Goal: Information Seeking & Learning: Find specific fact

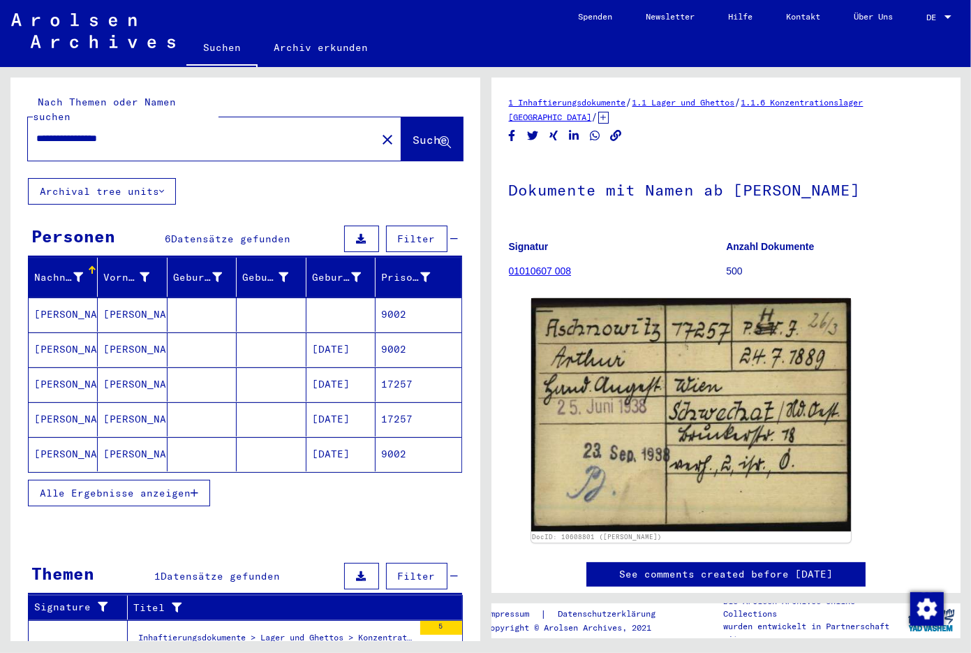
click at [359, 313] on mat-cell at bounding box center [340, 314] width 69 height 34
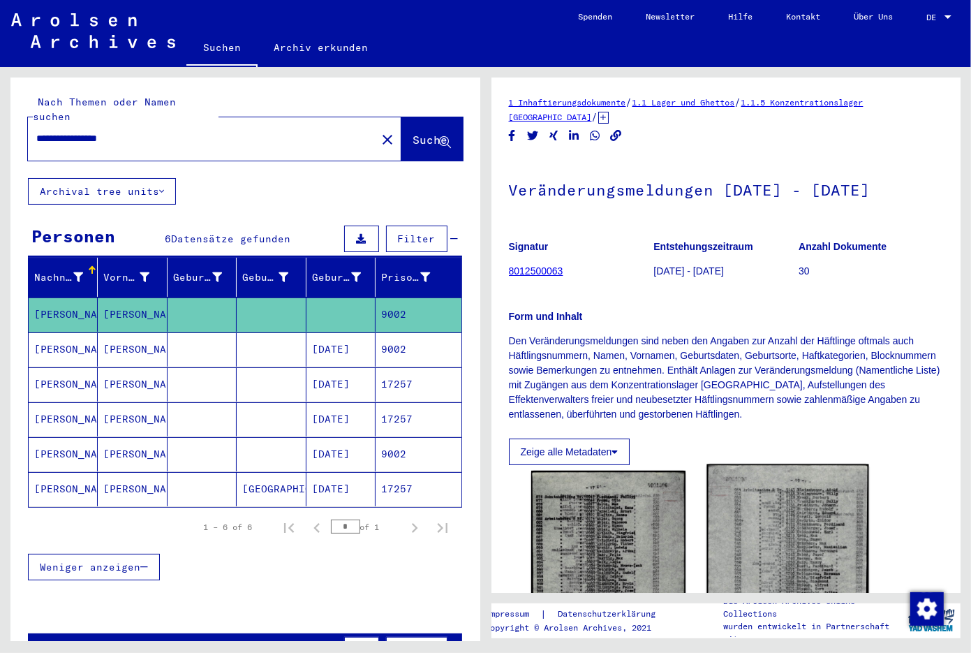
click at [771, 517] on img at bounding box center [787, 595] width 162 height 262
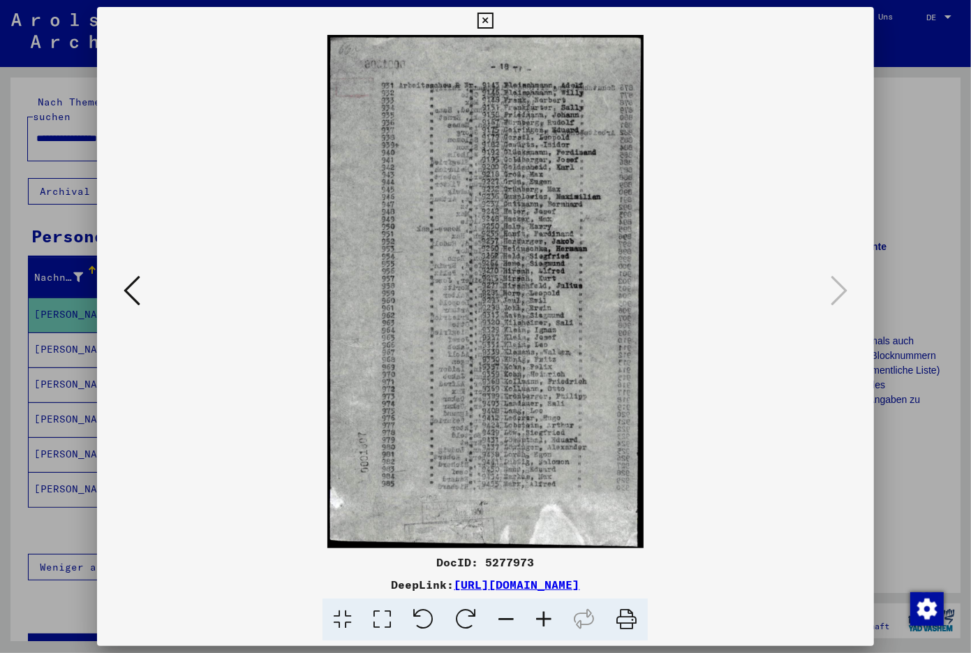
drag, startPoint x: 751, startPoint y: 582, endPoint x: 313, endPoint y: 579, distance: 437.6
click at [313, 579] on div "DeepLink: [URL][DOMAIN_NAME]" at bounding box center [485, 584] width 777 height 17
copy link "[URL][DOMAIN_NAME]"
drag, startPoint x: 786, startPoint y: 382, endPoint x: 858, endPoint y: 70, distance: 320.2
click at [785, 374] on img at bounding box center [485, 291] width 682 height 513
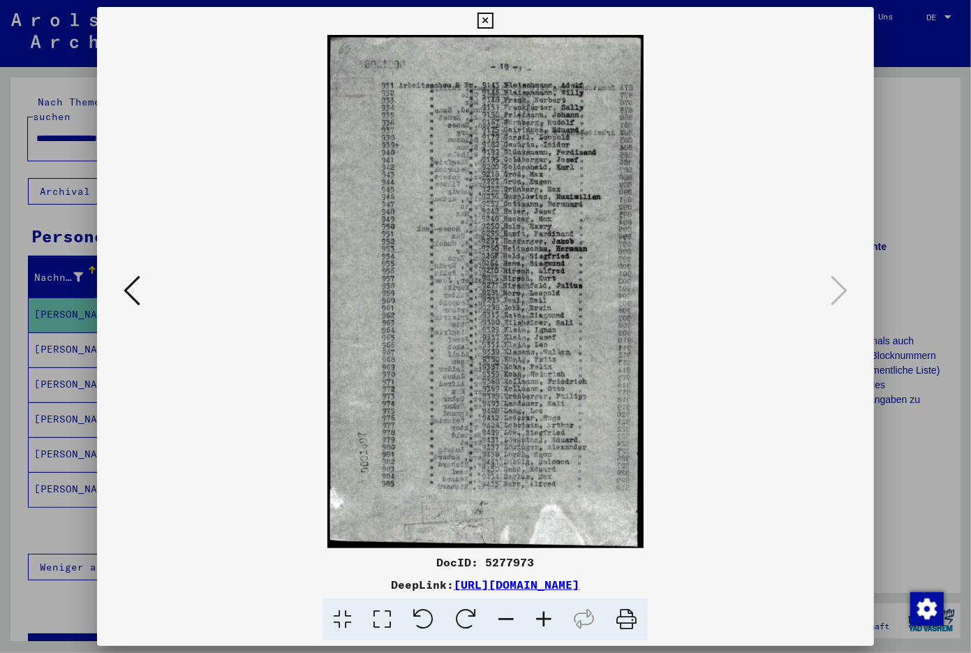
click at [493, 20] on icon at bounding box center [485, 21] width 16 height 17
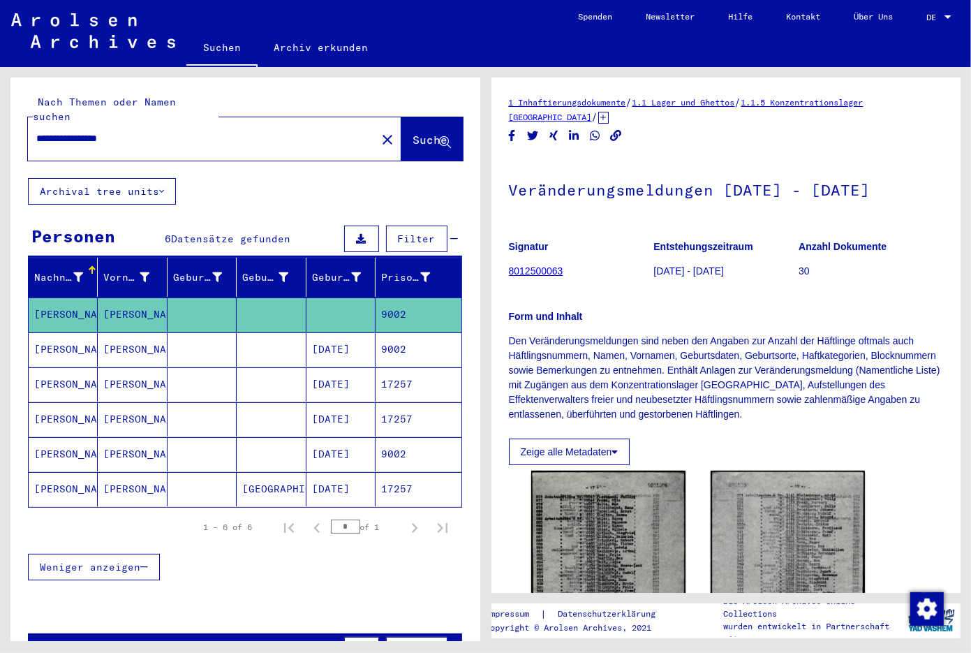
drag, startPoint x: 202, startPoint y: 123, endPoint x: 154, endPoint y: 107, distance: 50.5
click at [154, 131] on input "**********" at bounding box center [202, 138] width 332 height 15
drag, startPoint x: 165, startPoint y: 121, endPoint x: -171, endPoint y: 101, distance: 336.3
click at [36, 131] on input "**********" at bounding box center [202, 138] width 332 height 15
click at [401, 119] on button "Suche" at bounding box center [431, 138] width 61 height 43
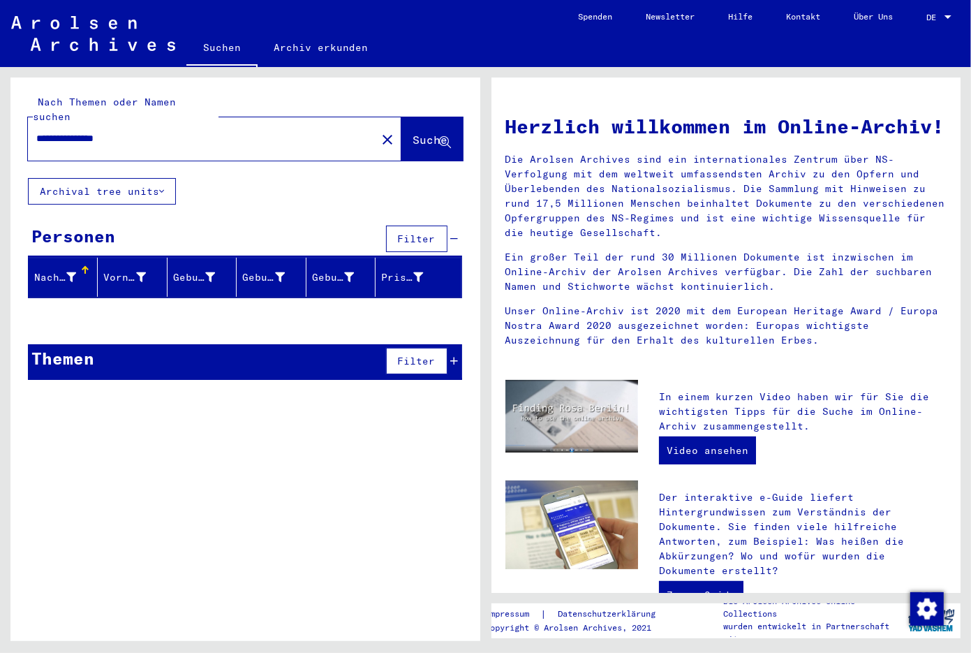
click at [209, 180] on div "**********" at bounding box center [245, 233] width 470 height 313
click at [188, 123] on div "**********" at bounding box center [194, 138] width 332 height 31
click at [191, 131] on input "**********" at bounding box center [197, 138] width 323 height 15
click at [422, 140] on button "Suche" at bounding box center [431, 138] width 61 height 43
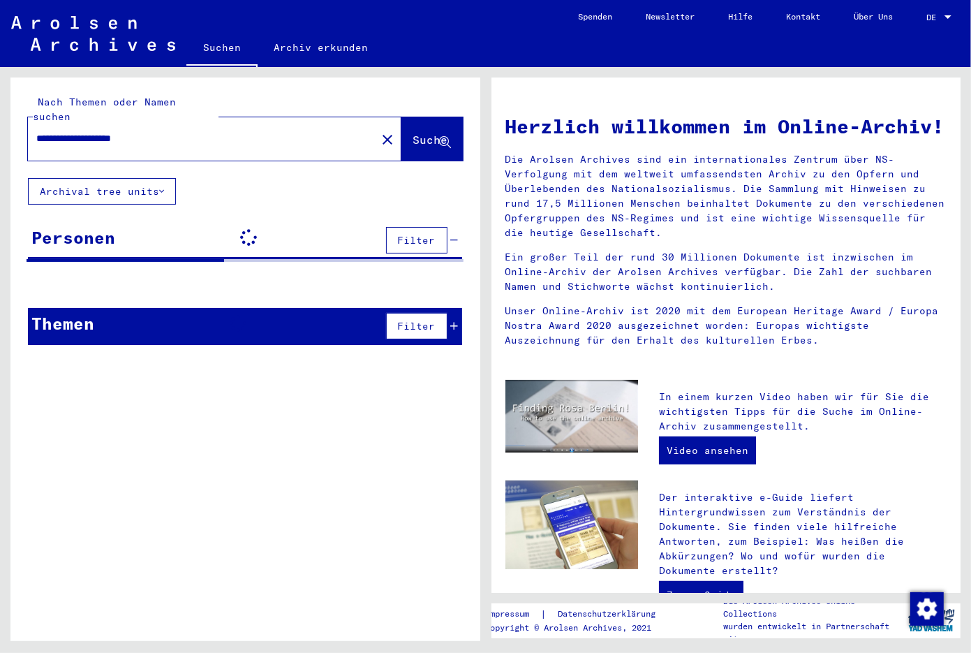
click at [417, 133] on span "Suche" at bounding box center [430, 140] width 35 height 14
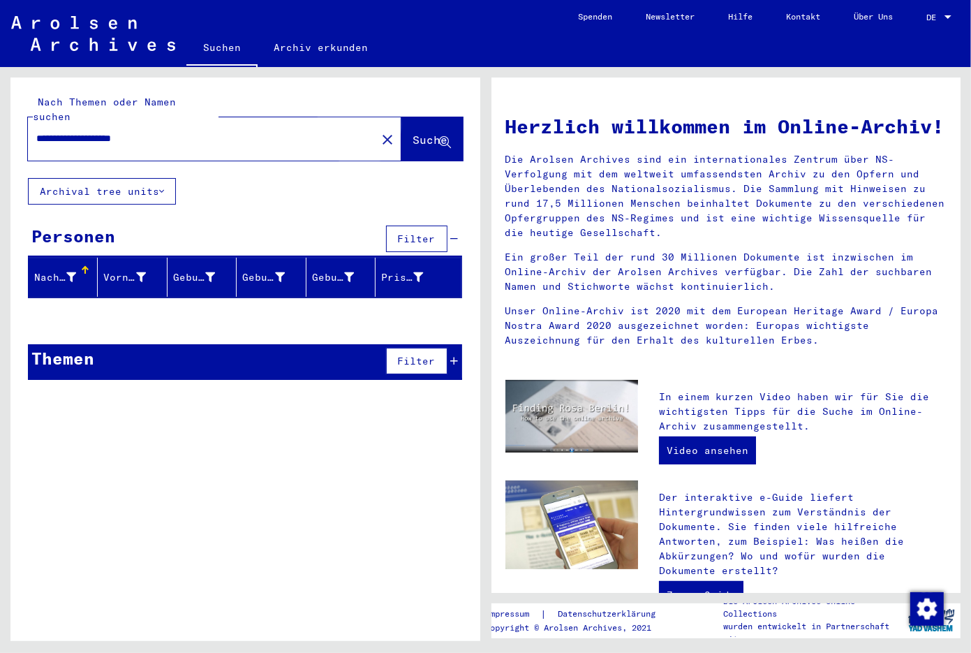
click at [413, 133] on span "Suche" at bounding box center [430, 140] width 35 height 14
drag, startPoint x: 154, startPoint y: 128, endPoint x: -94, endPoint y: 118, distance: 248.0
click at [36, 131] on input "**********" at bounding box center [197, 138] width 323 height 15
type input "****"
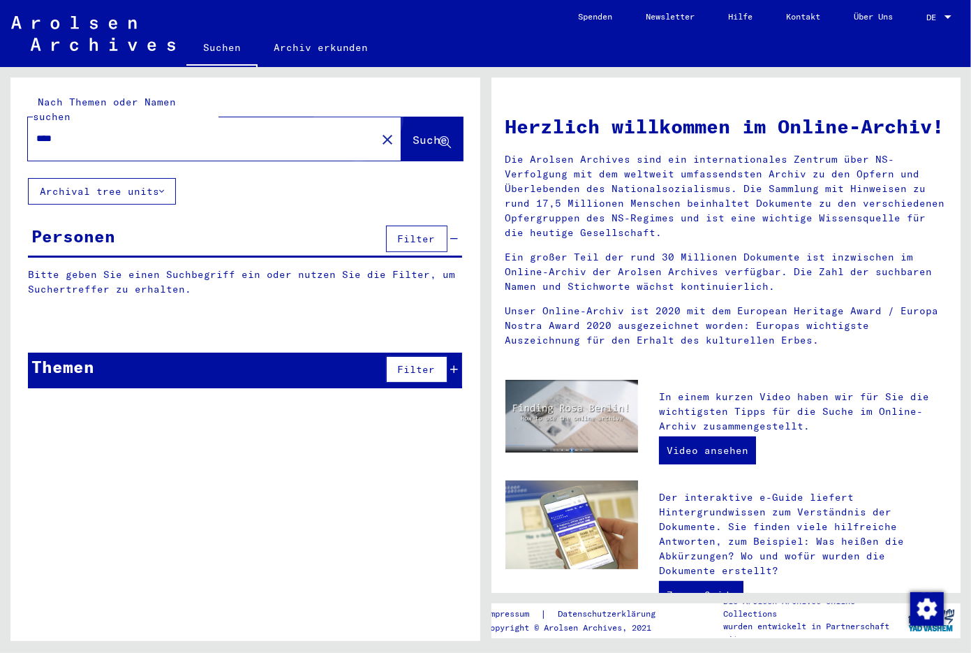
click at [413, 133] on span "Suche" at bounding box center [430, 140] width 35 height 14
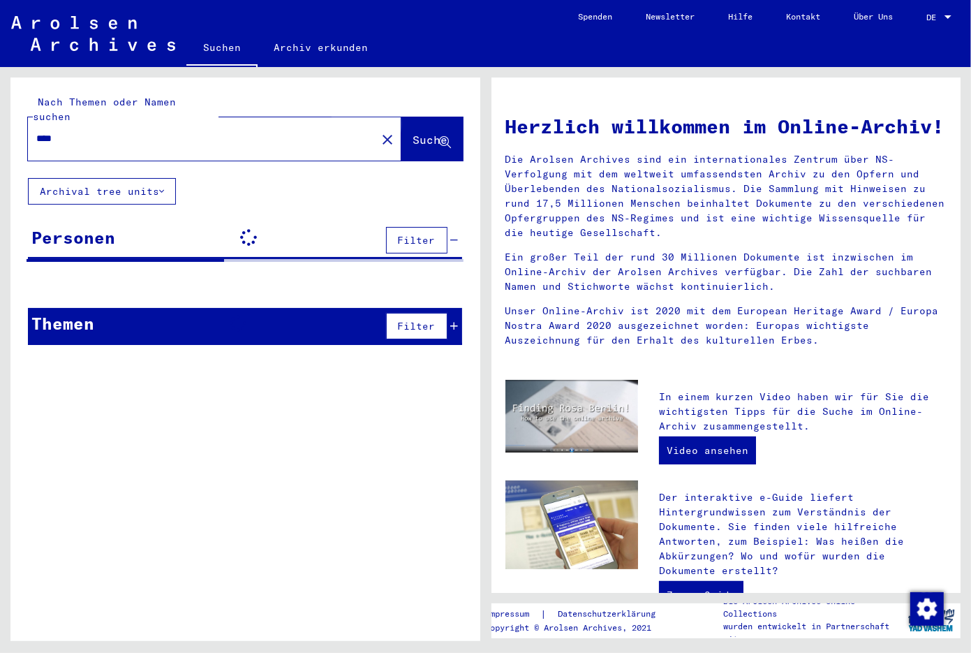
click at [416, 133] on span "Suche" at bounding box center [430, 140] width 35 height 14
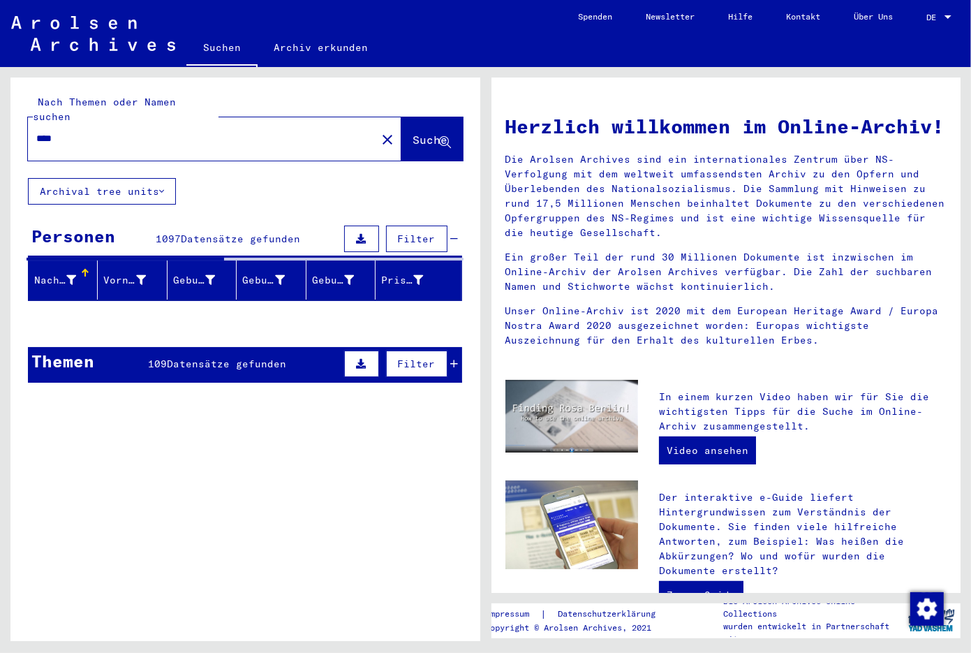
click at [845, 282] on p "Ein großer Teil der rund 30 Millionen Dokumente ist inzwischen im Online-Archiv…" at bounding box center [726, 272] width 442 height 44
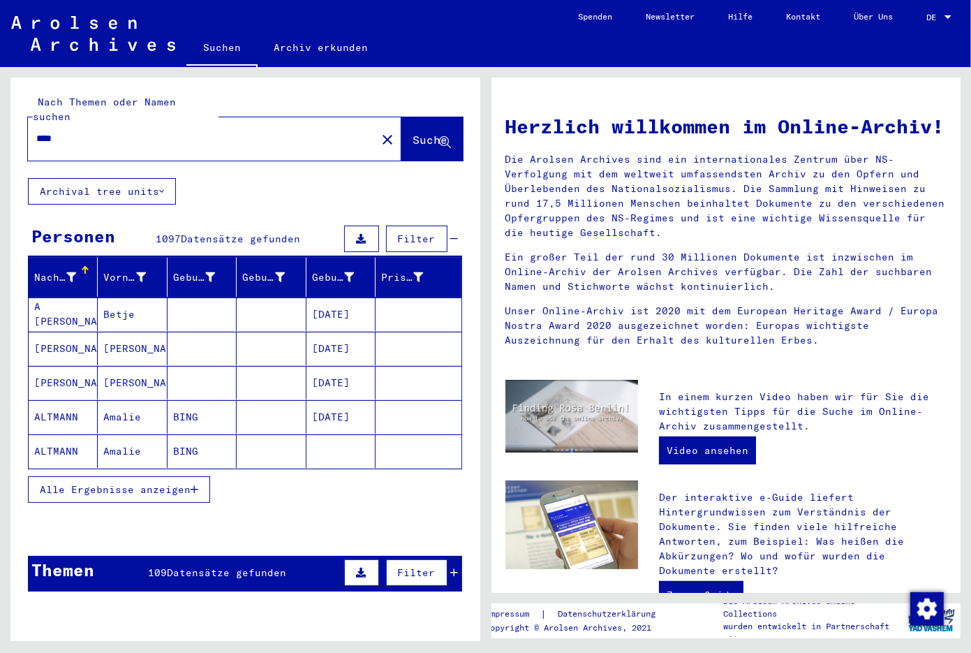
click at [677, 616] on div "Die Arolsen Archives Online-Collections wurden entwickelt in Partnerschaft mit" at bounding box center [784, 620] width 235 height 50
click at [90, 486] on button "Alle Ergebnisse anzeigen" at bounding box center [119, 489] width 182 height 27
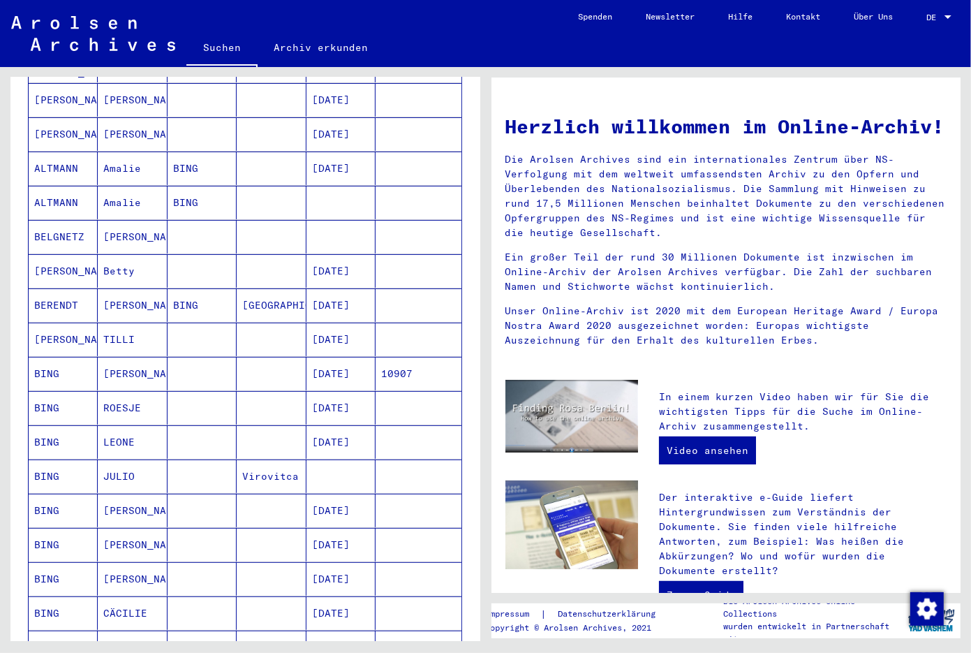
scroll to position [293, 0]
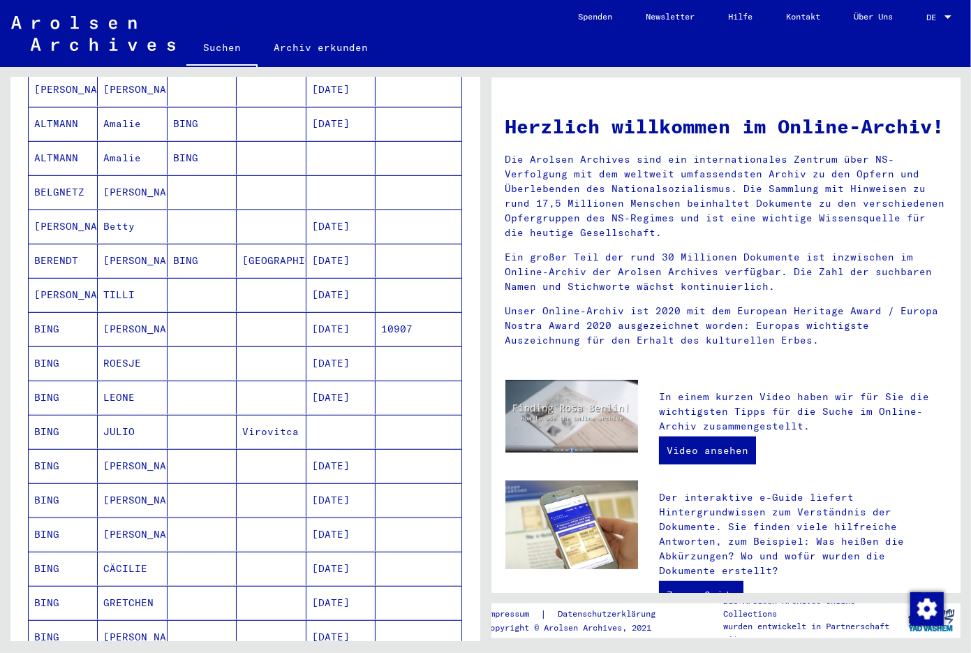
click at [346, 517] on mat-cell "[DATE]" at bounding box center [340, 534] width 69 height 34
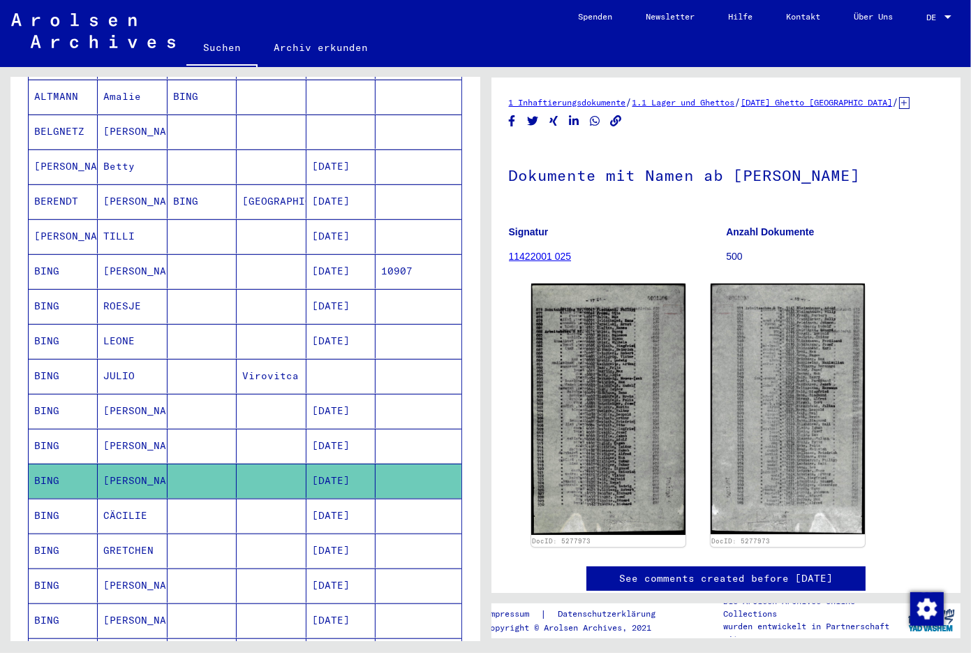
scroll to position [369, 0]
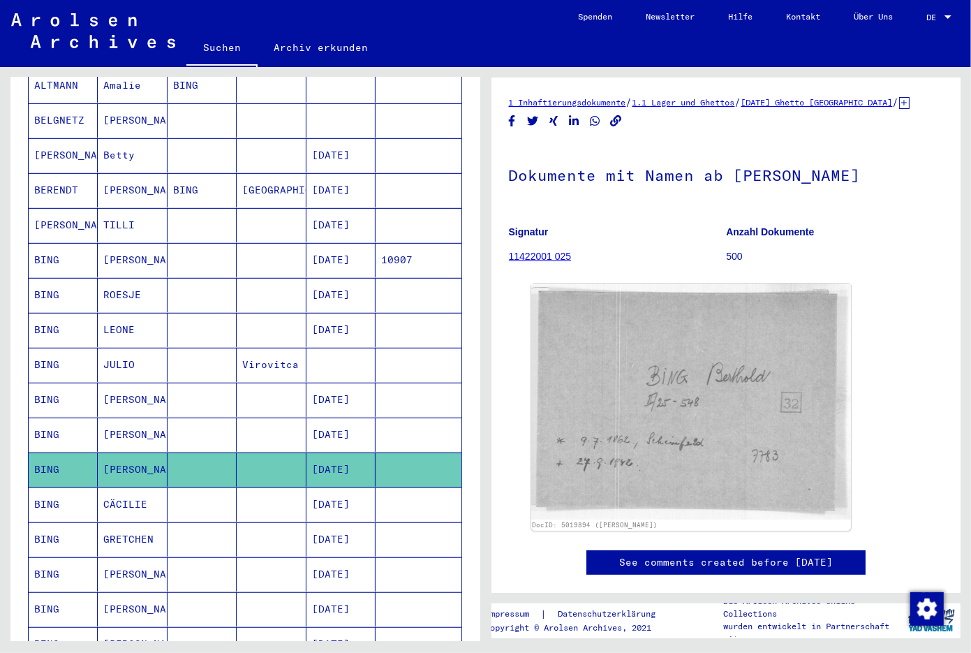
click at [350, 495] on mat-cell "[DATE]" at bounding box center [340, 504] width 69 height 34
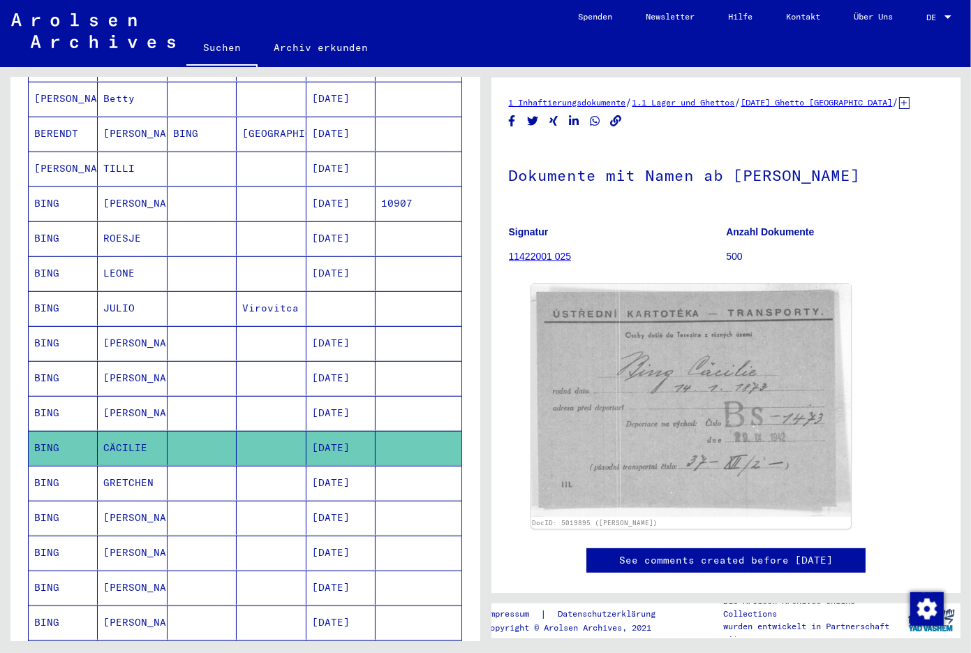
scroll to position [442, 0]
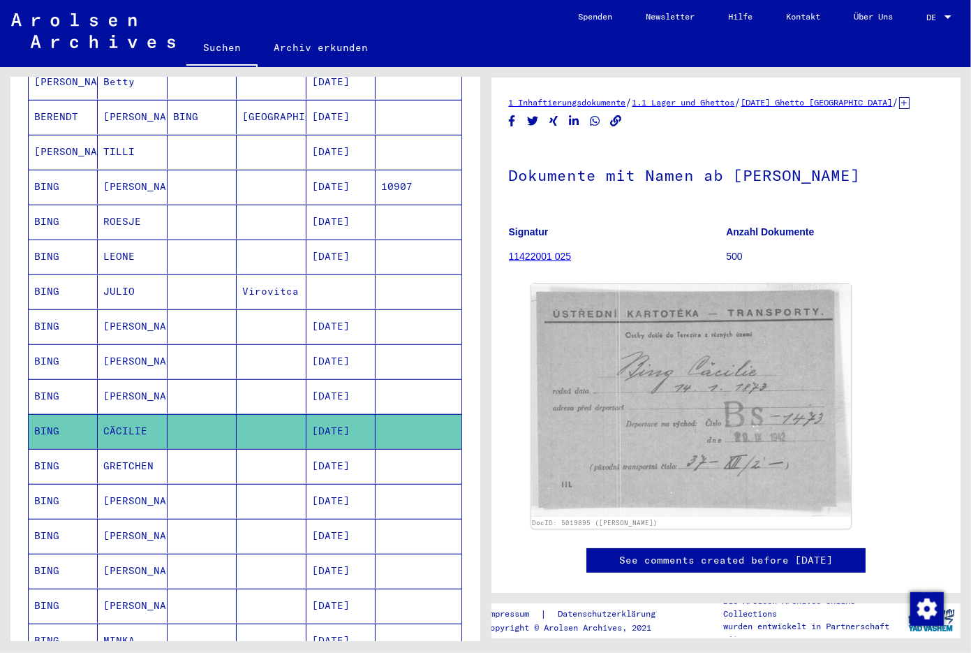
click at [337, 484] on mat-cell "[DATE]" at bounding box center [340, 501] width 69 height 34
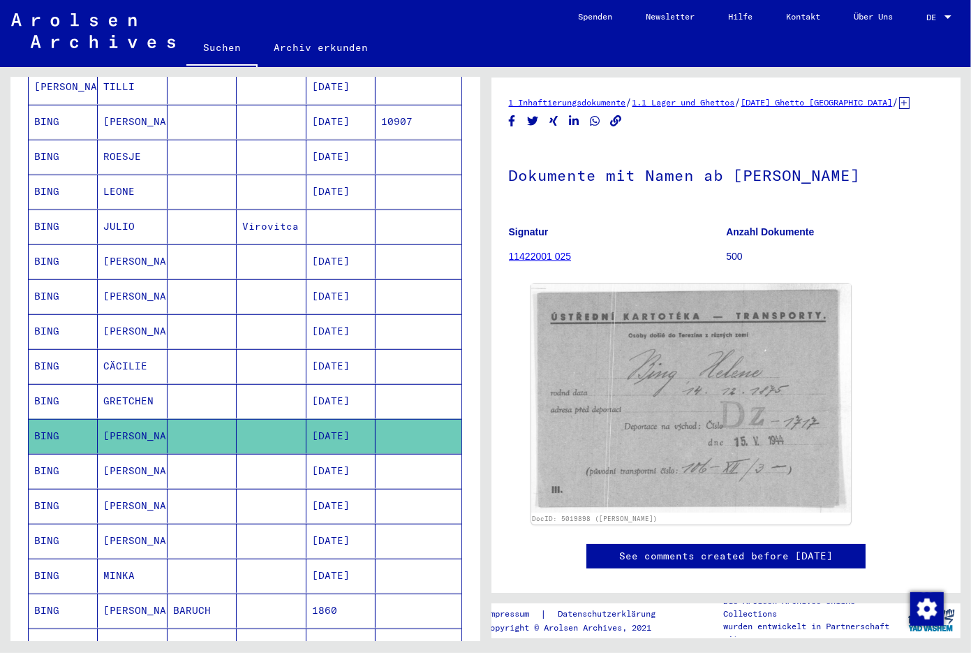
scroll to position [515, 0]
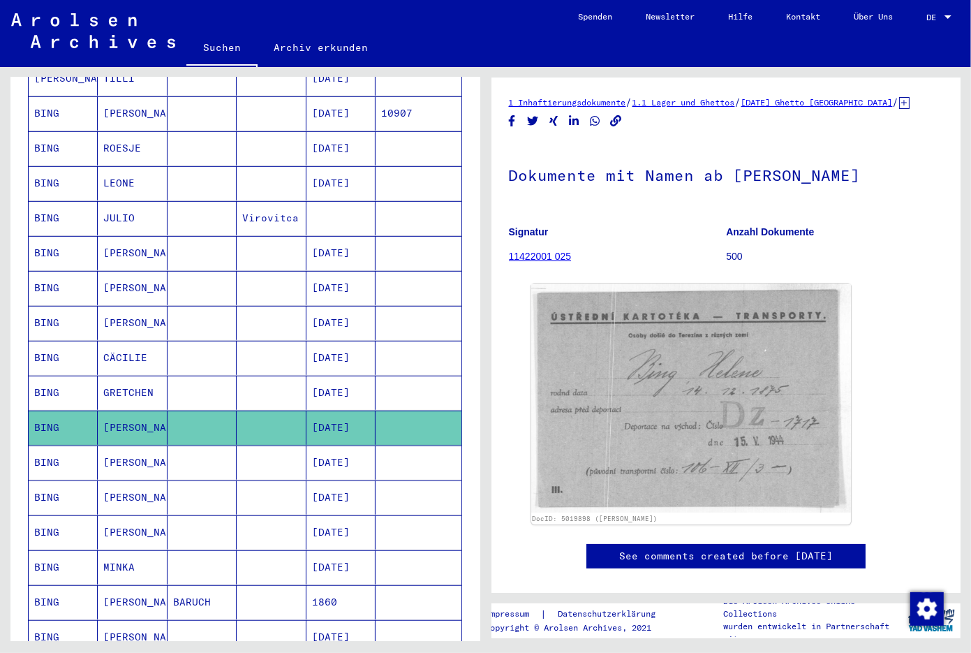
click at [322, 460] on mat-cell "[DATE]" at bounding box center [340, 462] width 69 height 34
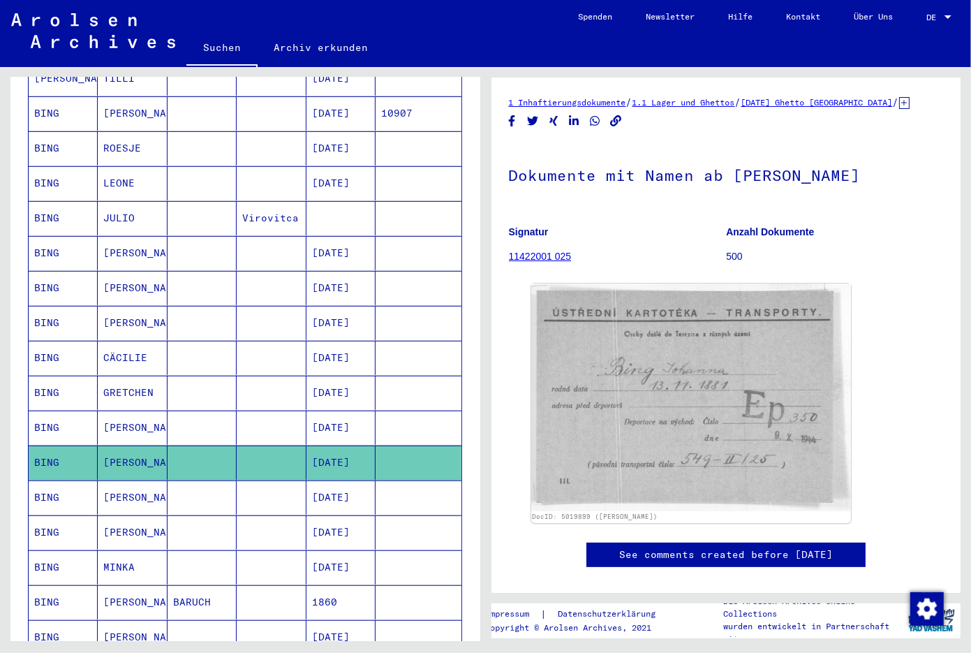
click at [327, 551] on mat-cell "[DATE]" at bounding box center [340, 567] width 69 height 34
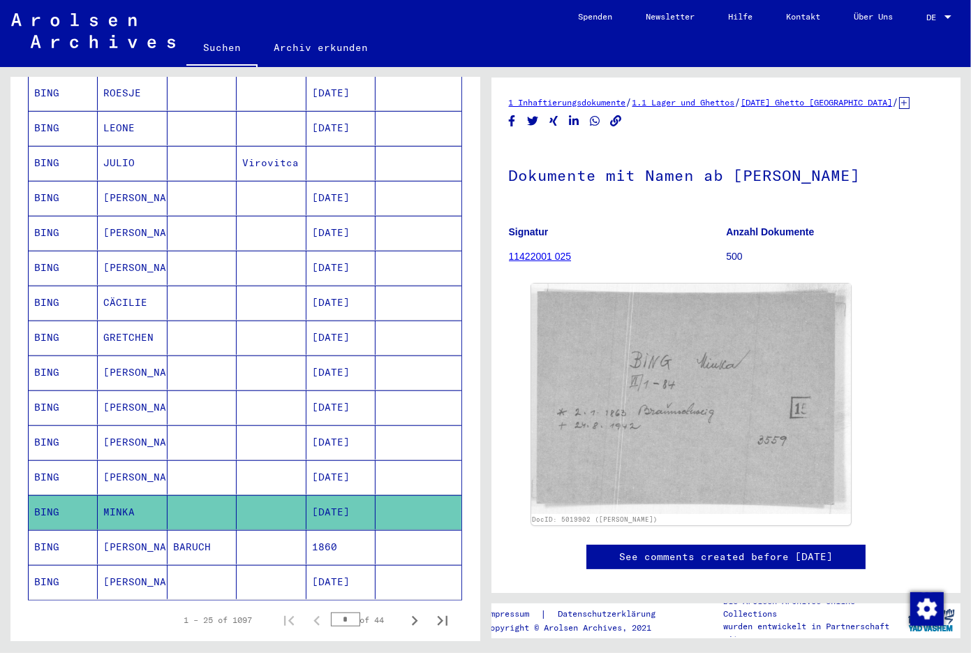
scroll to position [662, 0]
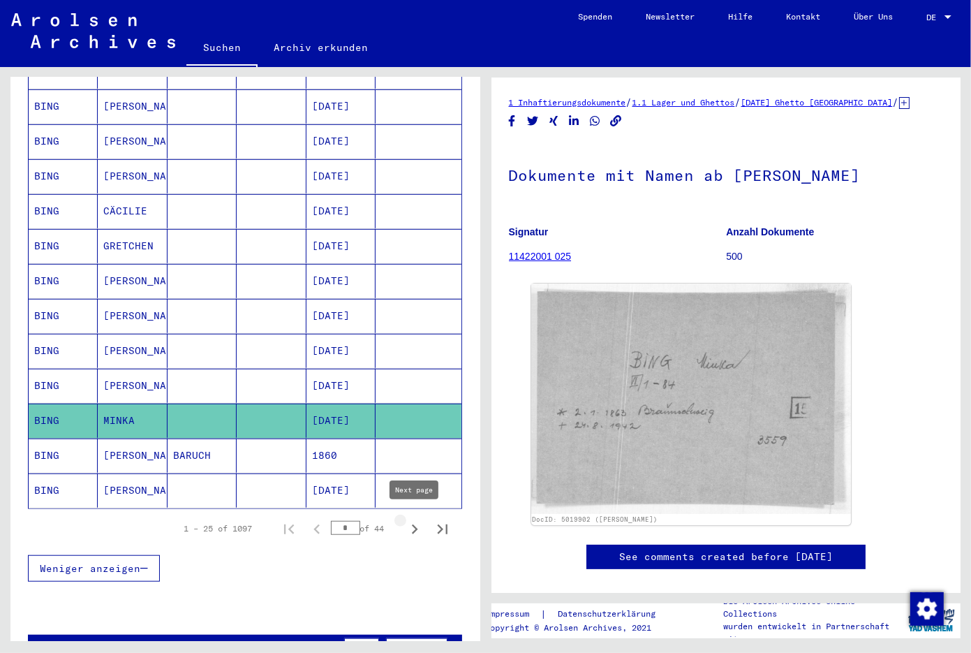
click at [411, 524] on icon "Next page" at bounding box center [415, 529] width 20 height 20
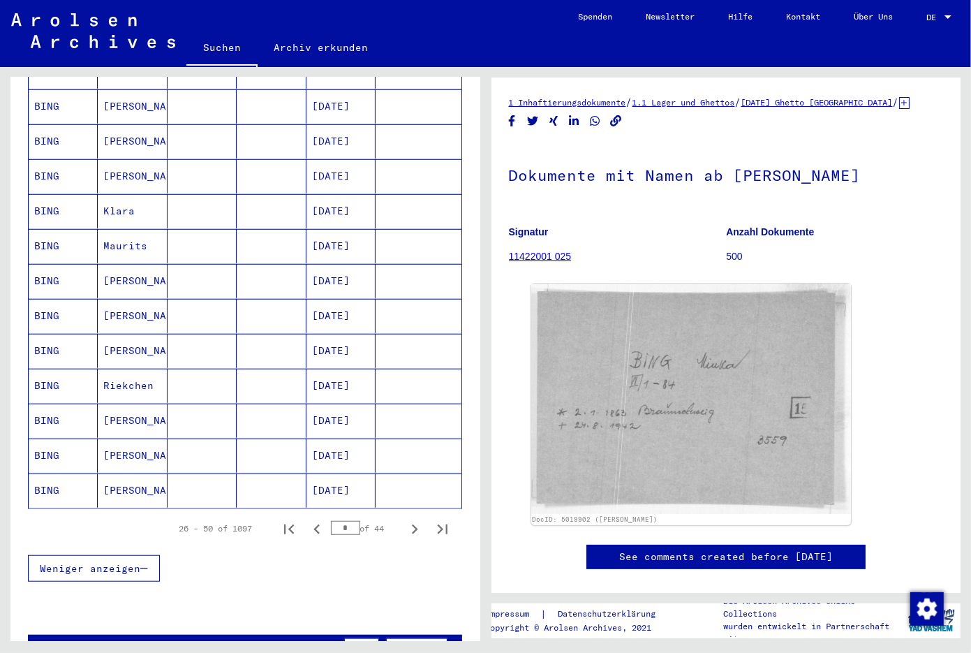
click at [355, 404] on mat-cell "[DATE]" at bounding box center [340, 420] width 69 height 34
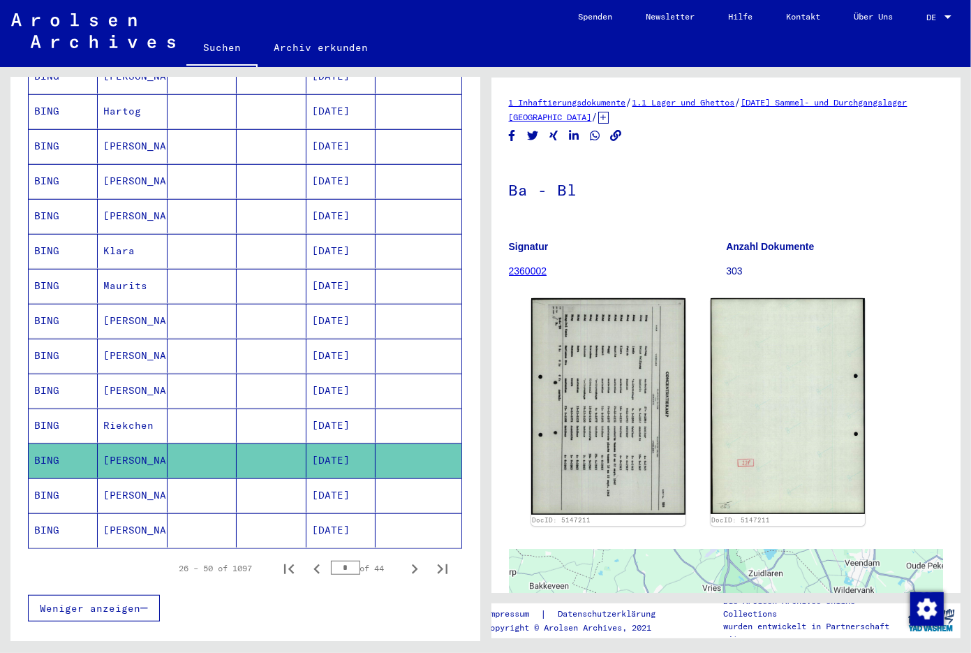
scroll to position [588, 0]
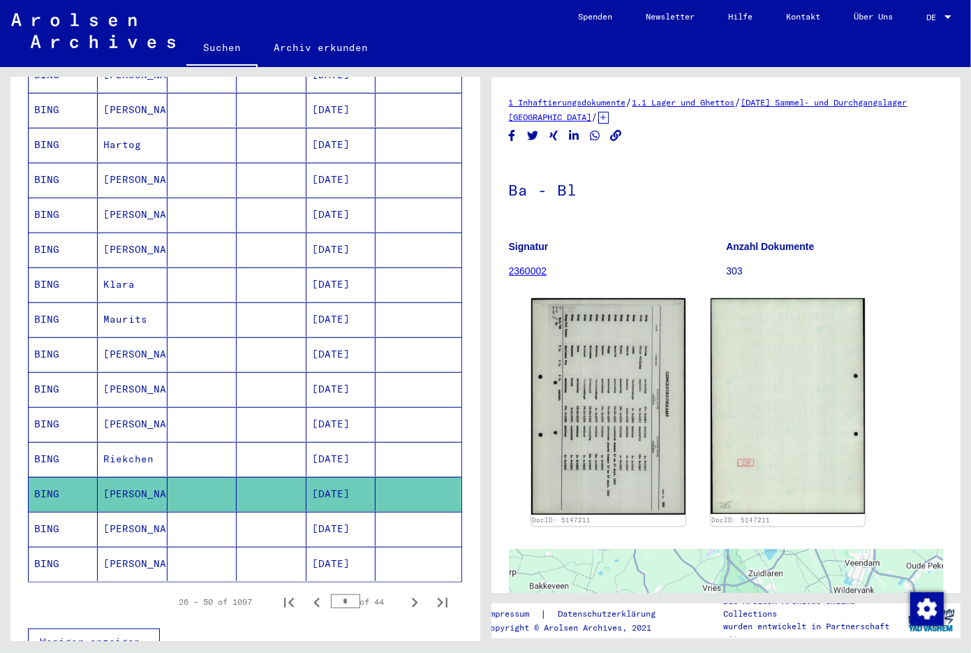
click at [329, 267] on mat-cell "[DATE]" at bounding box center [340, 284] width 69 height 34
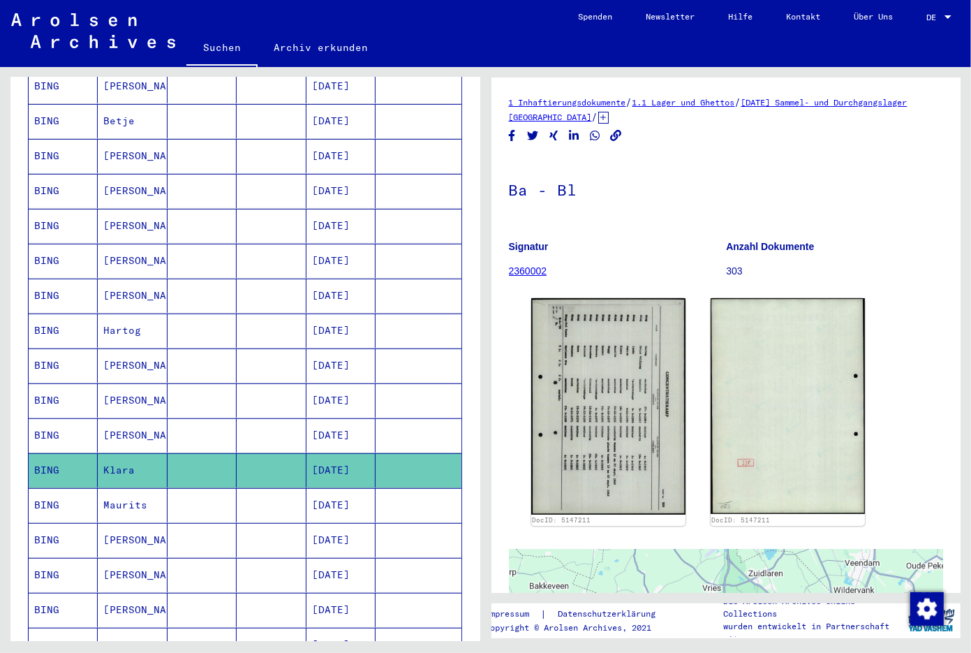
scroll to position [369, 0]
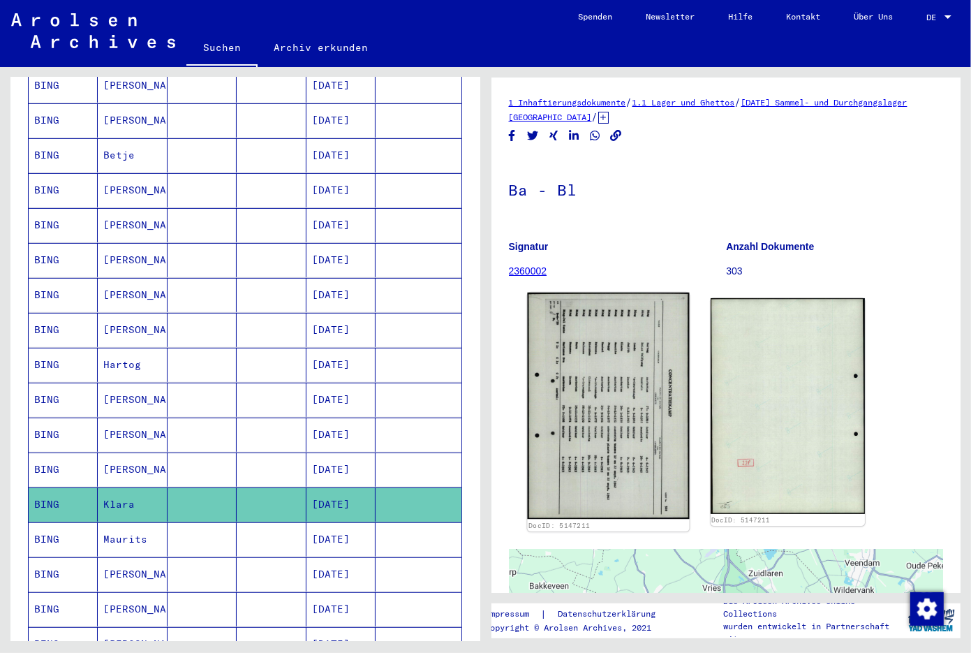
click at [589, 408] on img at bounding box center [608, 405] width 162 height 227
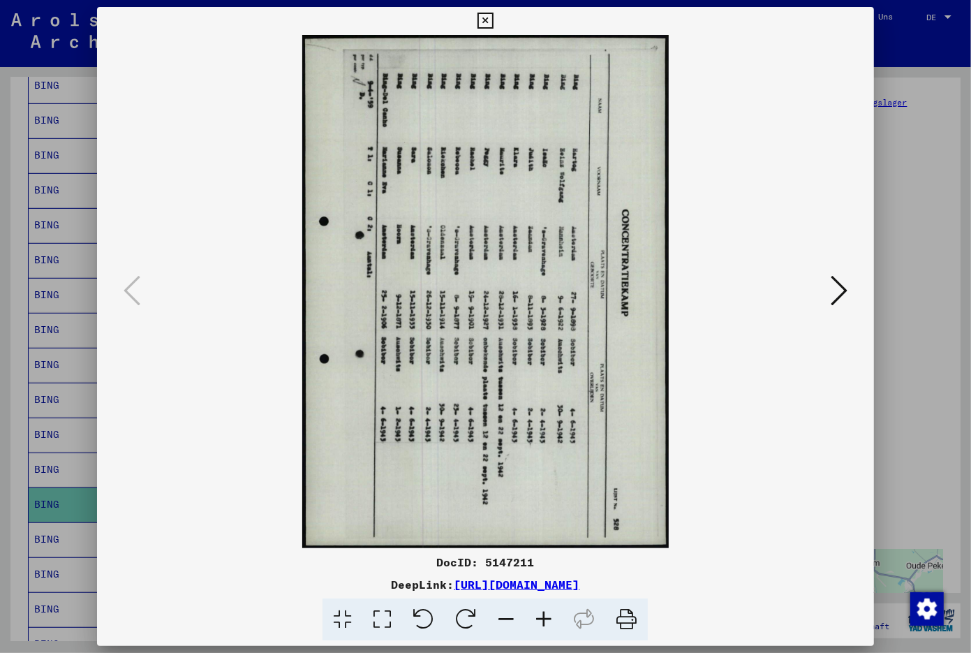
click at [472, 614] on icon at bounding box center [466, 619] width 43 height 43
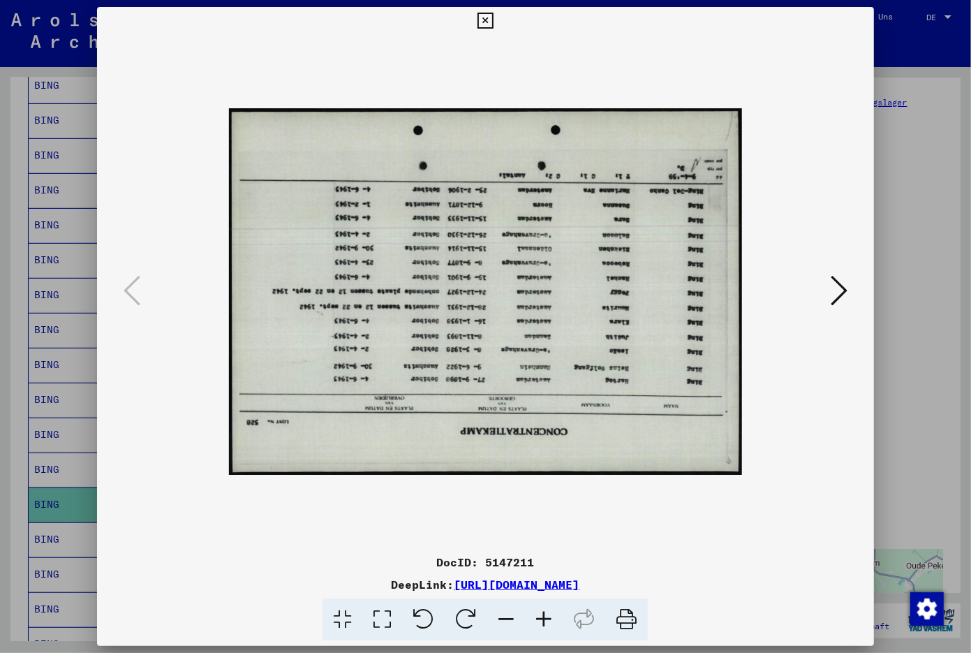
click at [472, 614] on icon at bounding box center [466, 619] width 43 height 43
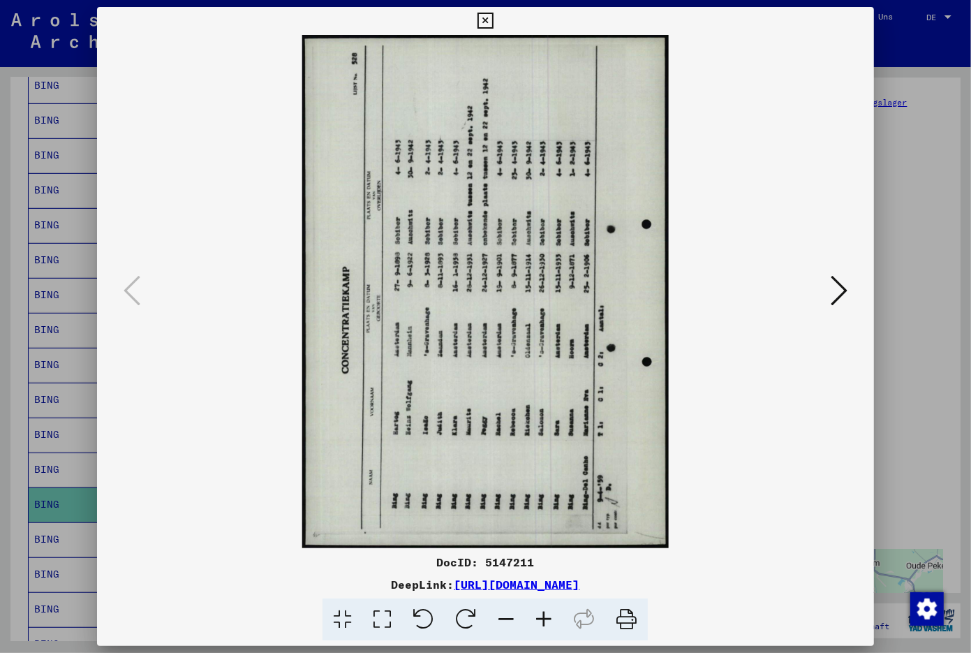
click at [472, 614] on icon at bounding box center [466, 619] width 43 height 43
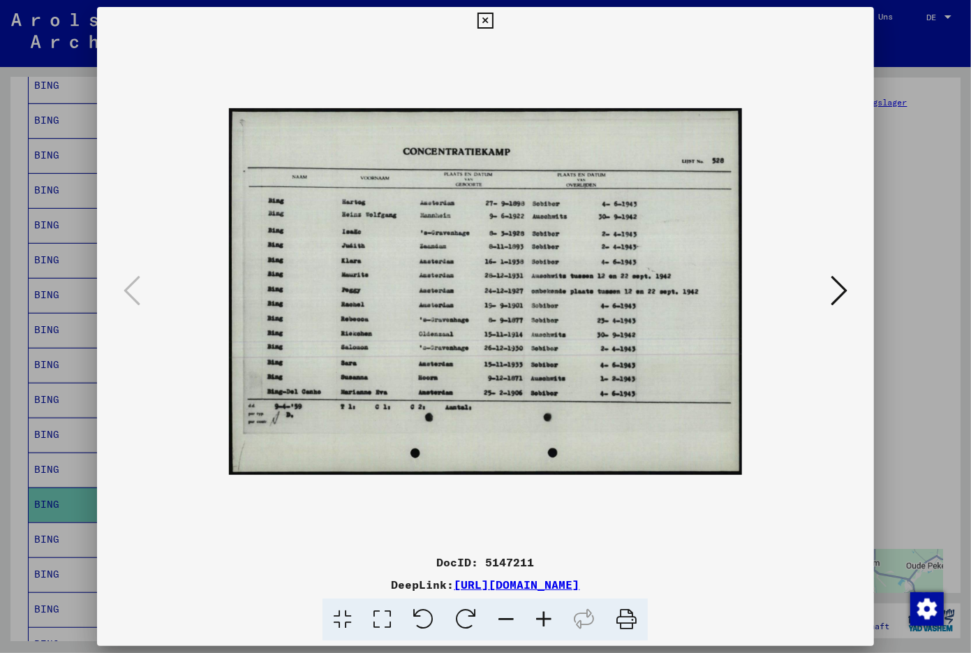
click at [537, 610] on icon at bounding box center [544, 619] width 38 height 43
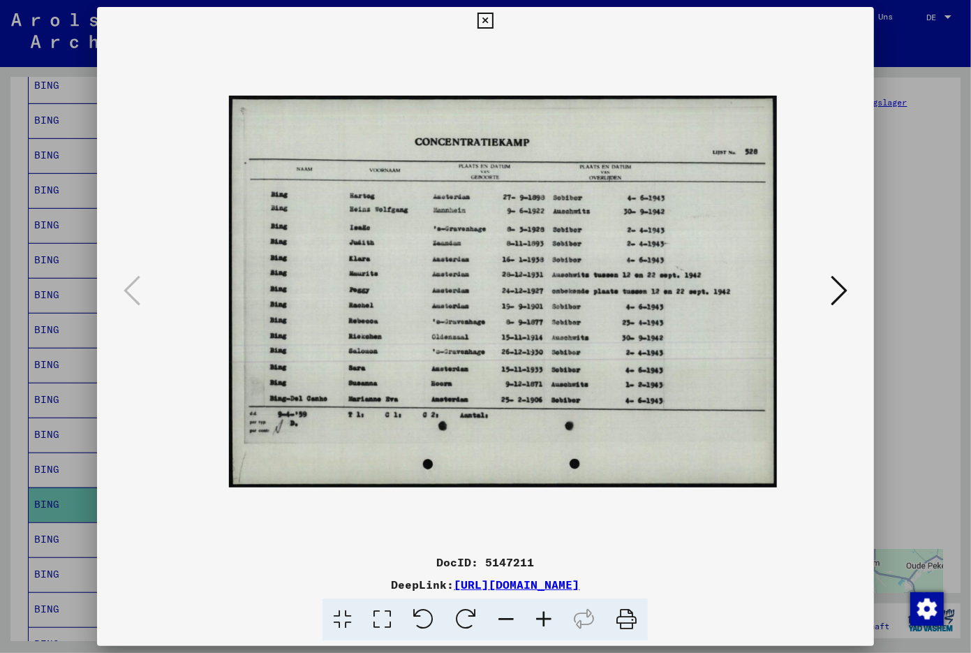
click at [537, 610] on icon at bounding box center [544, 619] width 38 height 43
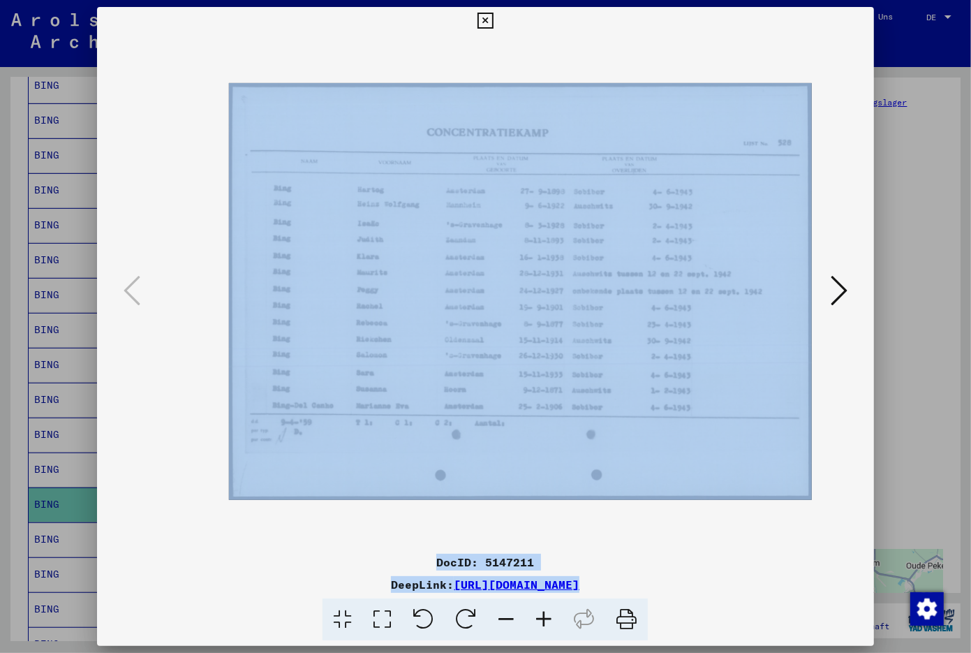
click at [537, 610] on icon at bounding box center [544, 619] width 38 height 43
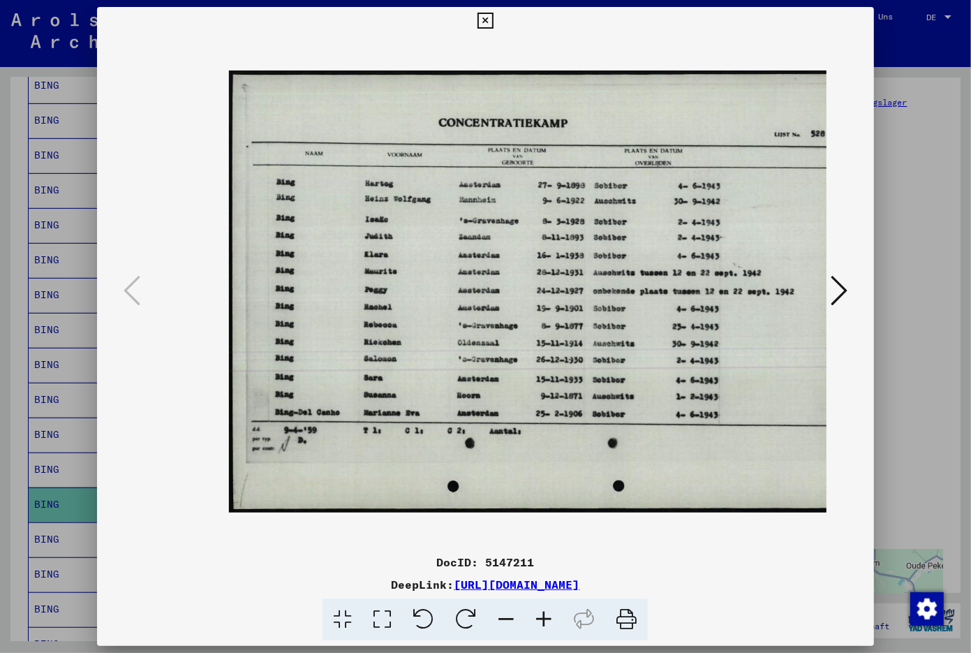
click at [537, 610] on icon at bounding box center [544, 619] width 38 height 43
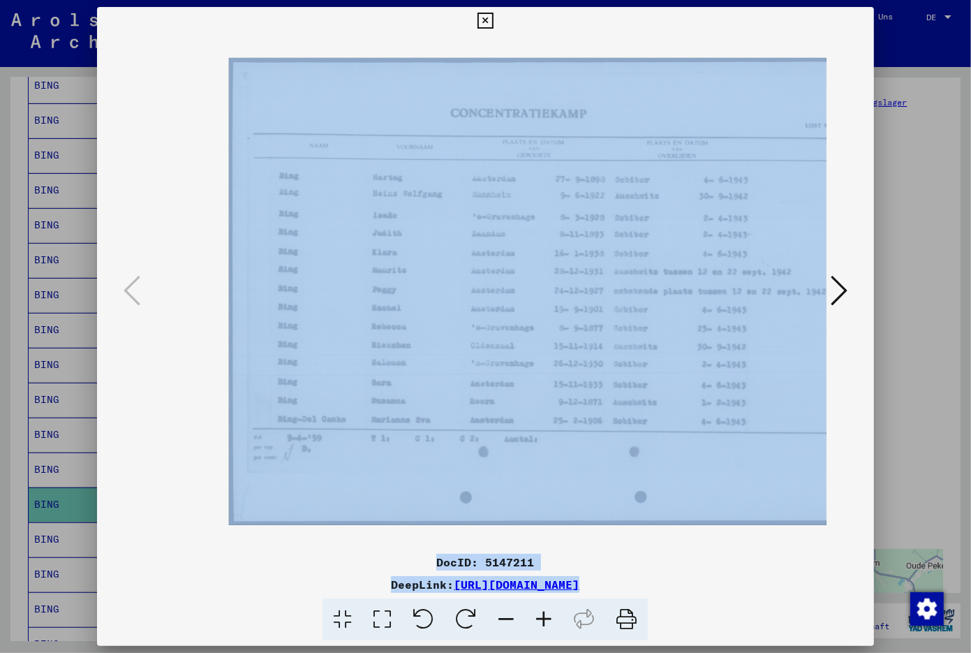
click at [537, 610] on icon at bounding box center [544, 619] width 38 height 43
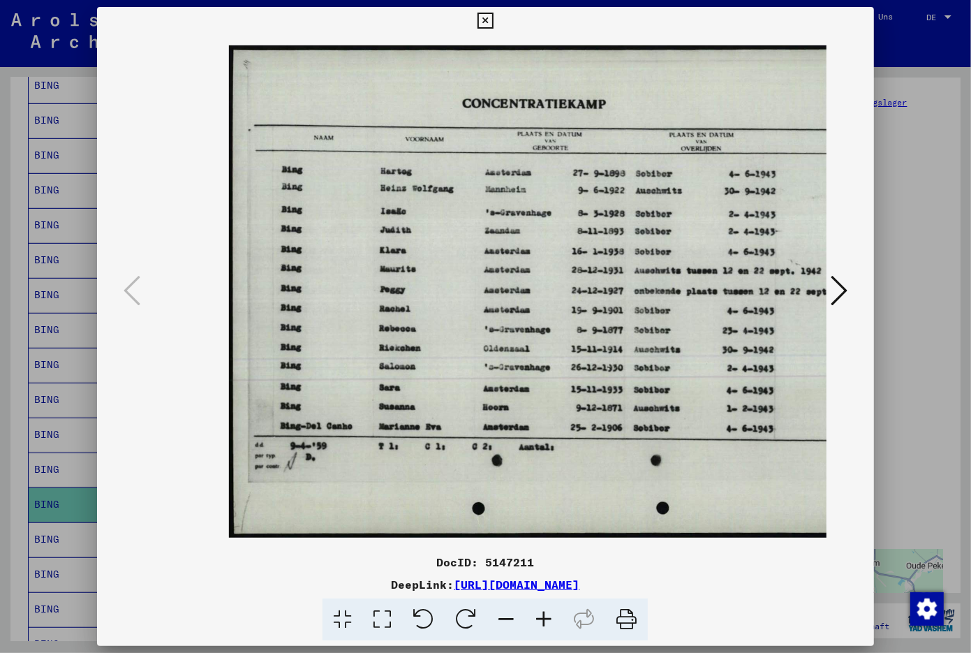
click at [537, 610] on icon at bounding box center [544, 619] width 38 height 43
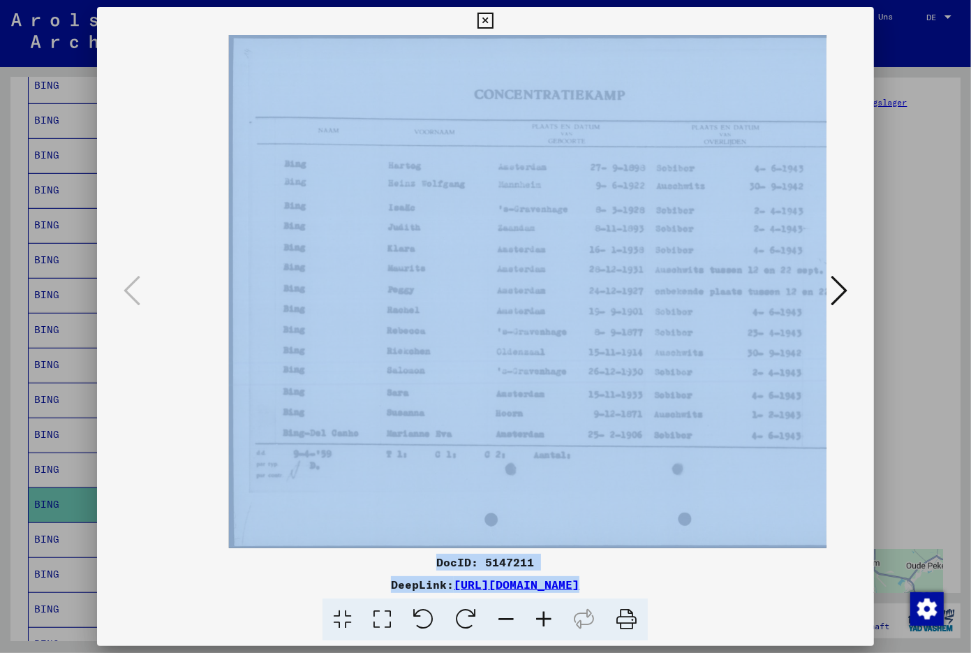
click at [537, 610] on icon at bounding box center [544, 619] width 38 height 43
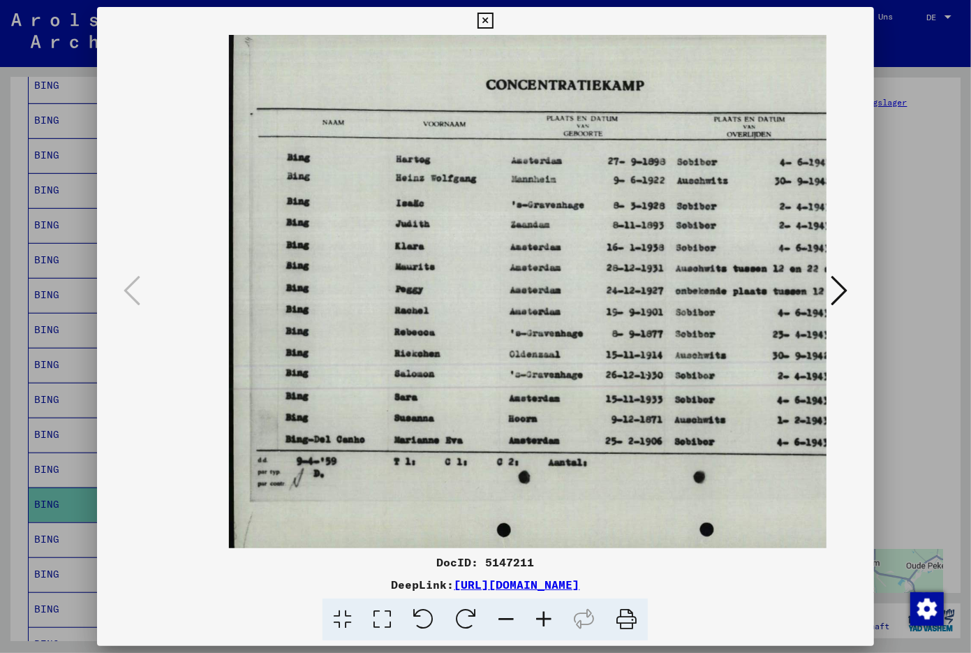
click at [537, 610] on icon at bounding box center [544, 619] width 38 height 43
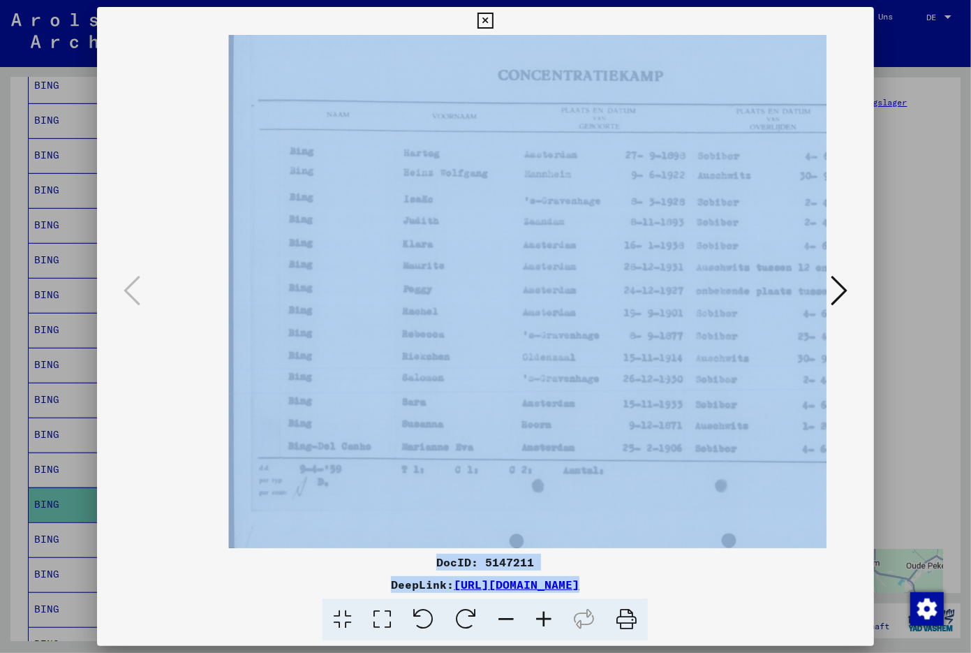
click at [537, 610] on icon at bounding box center [544, 619] width 38 height 43
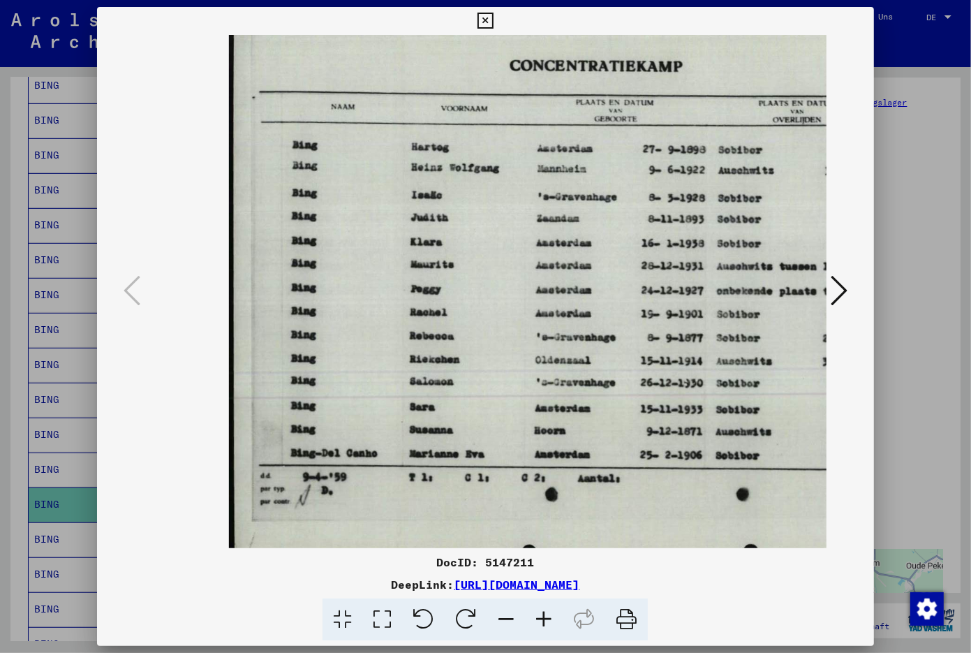
click at [537, 610] on icon at bounding box center [544, 619] width 38 height 43
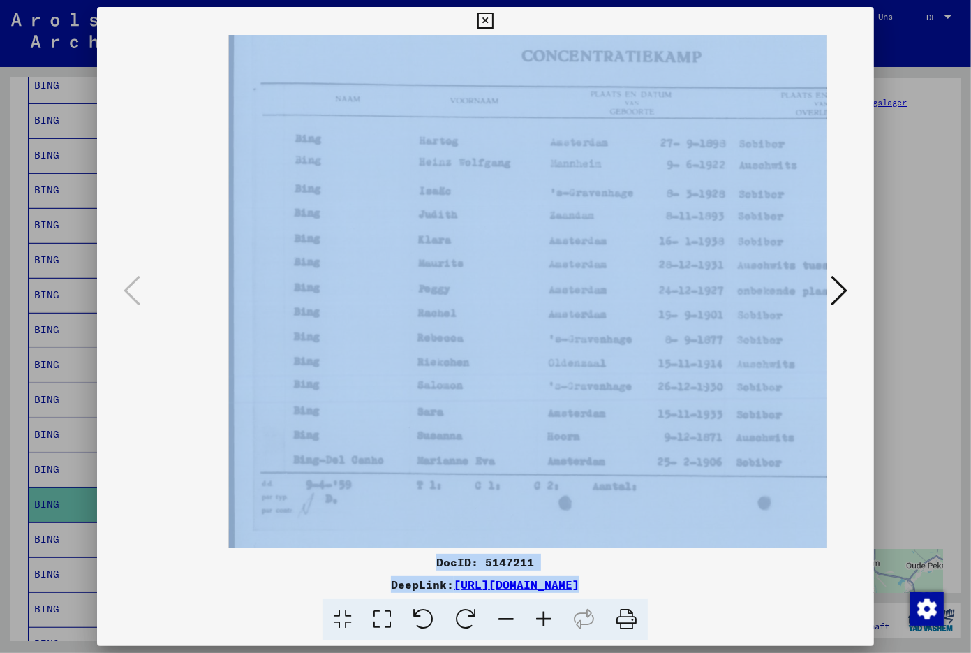
click at [537, 610] on icon at bounding box center [544, 619] width 38 height 43
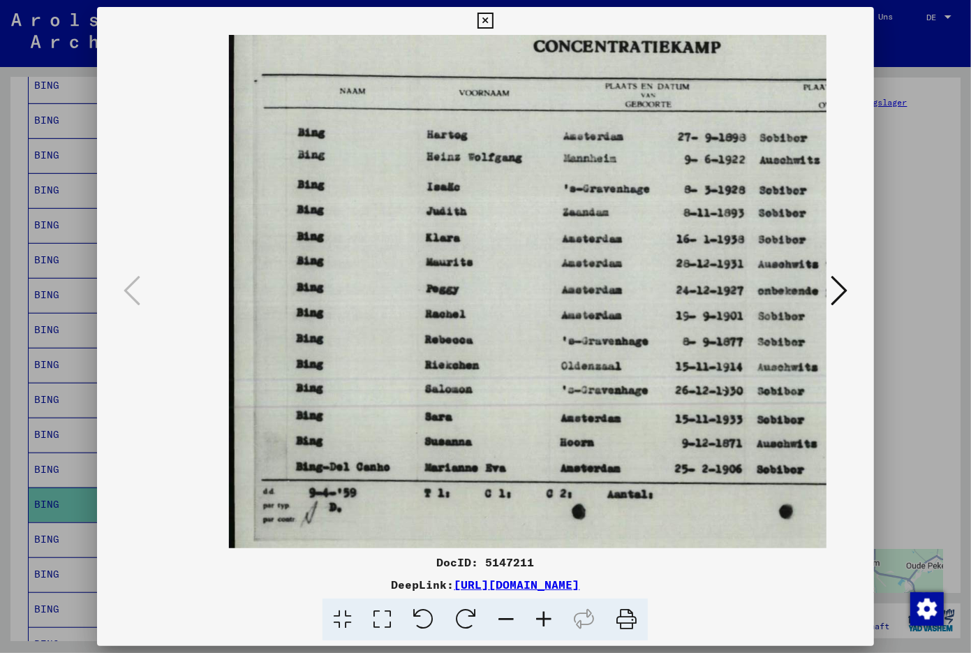
click at [537, 610] on icon at bounding box center [544, 619] width 38 height 43
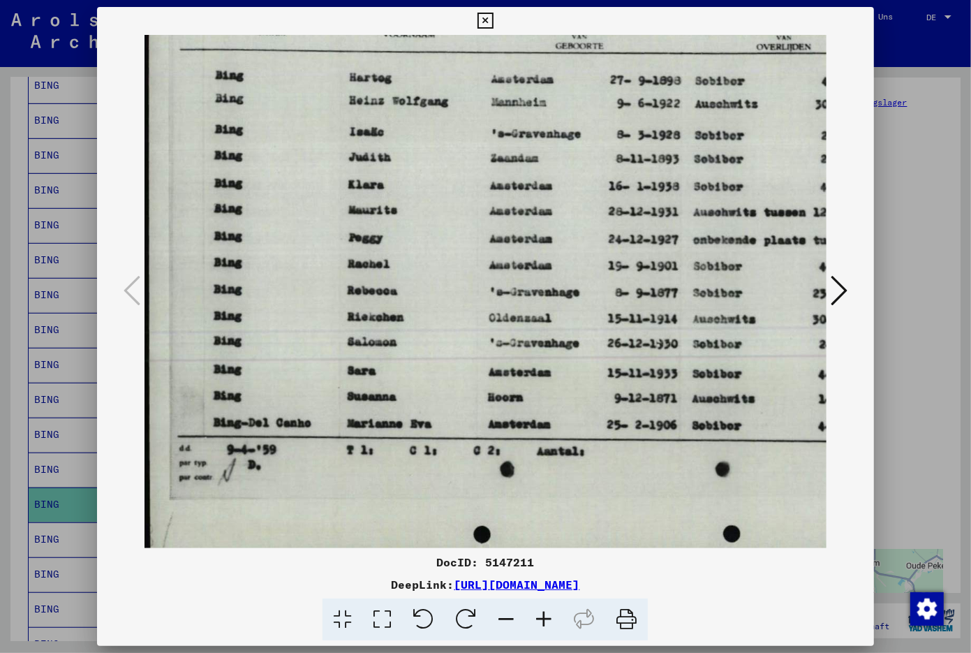
scroll to position [0, 94]
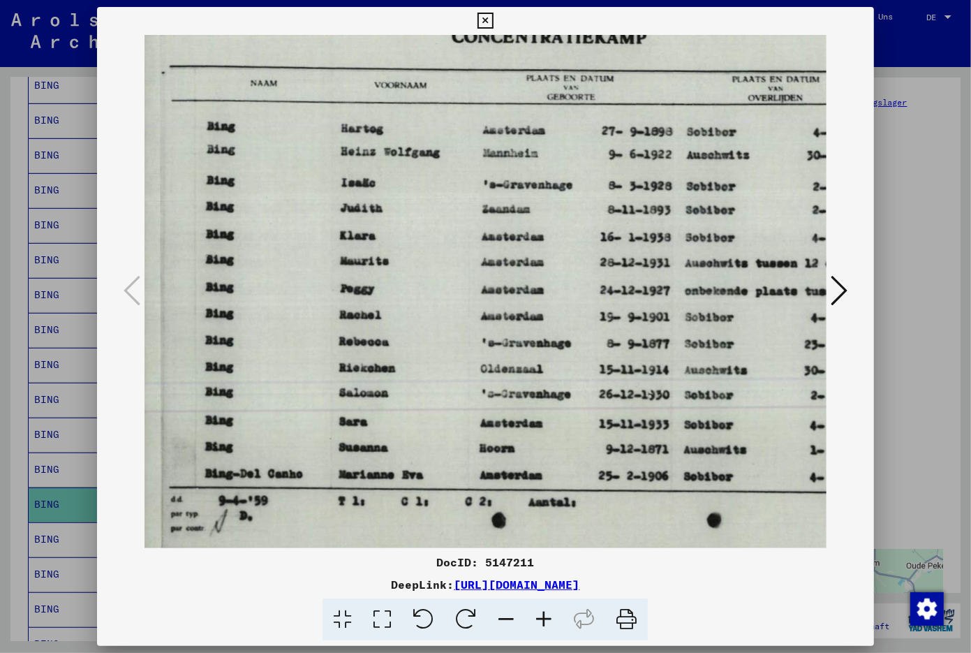
drag, startPoint x: 530, startPoint y: 446, endPoint x: 492, endPoint y: 393, distance: 65.5
click at [439, 496] on img at bounding box center [601, 291] width 932 height 666
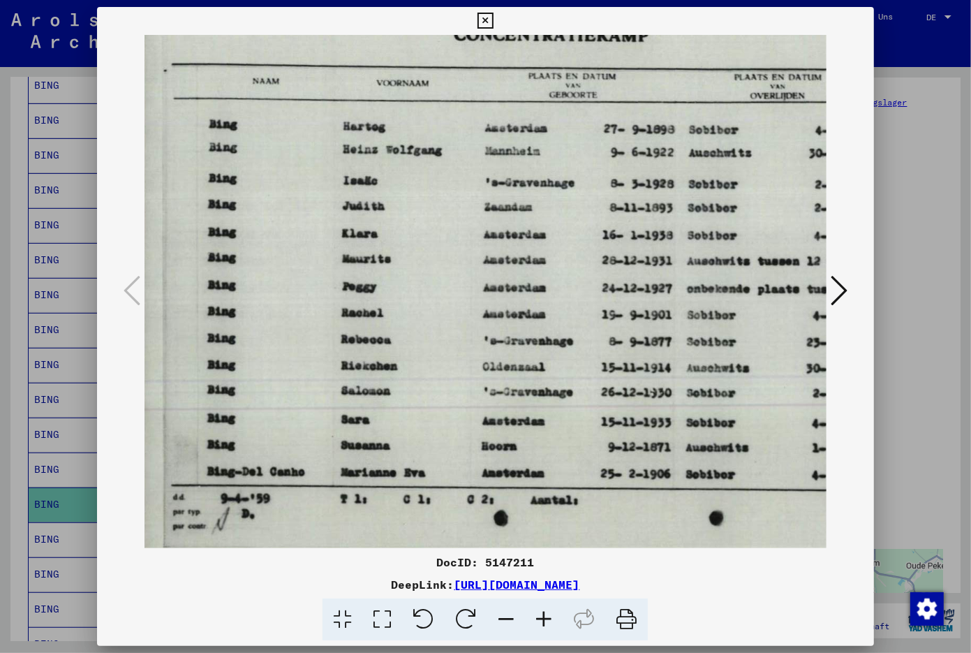
click at [498, 10] on div at bounding box center [485, 21] width 24 height 28
click at [493, 20] on icon at bounding box center [485, 21] width 16 height 17
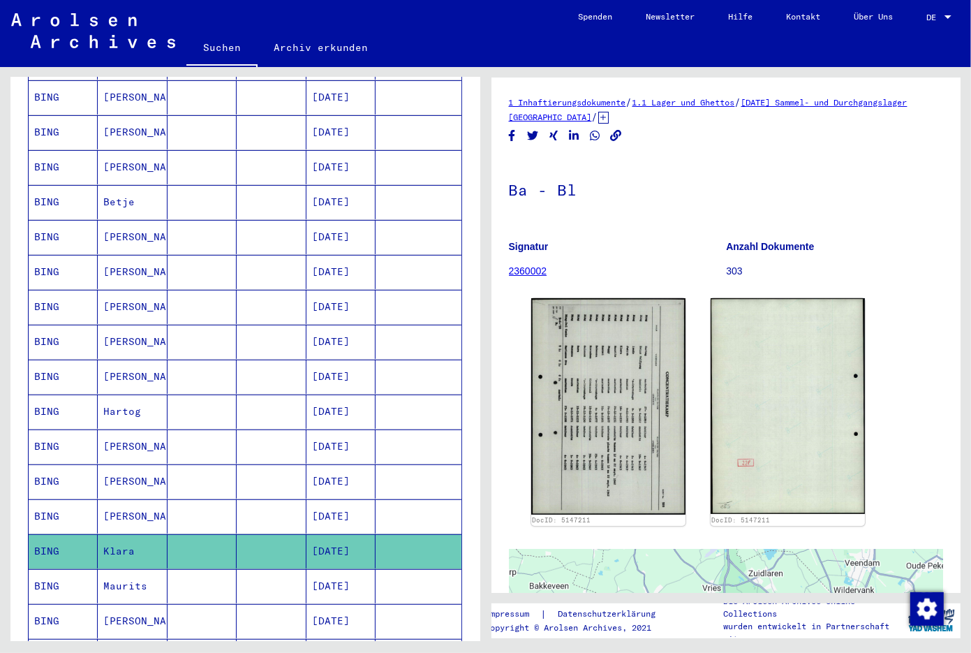
scroll to position [295, 0]
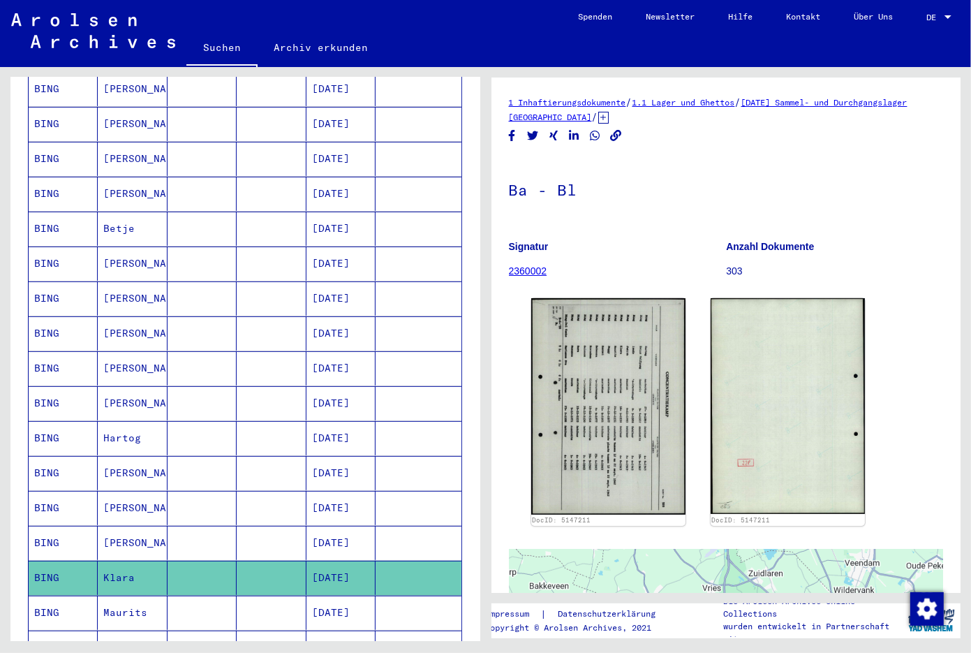
click at [330, 248] on mat-cell "[DATE]" at bounding box center [340, 263] width 69 height 34
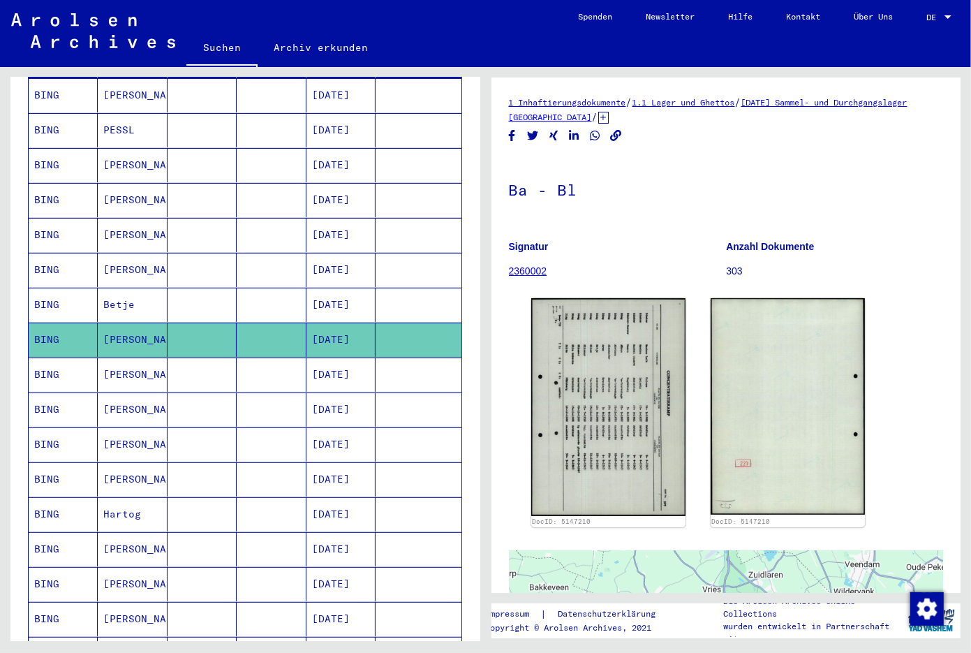
scroll to position [149, 0]
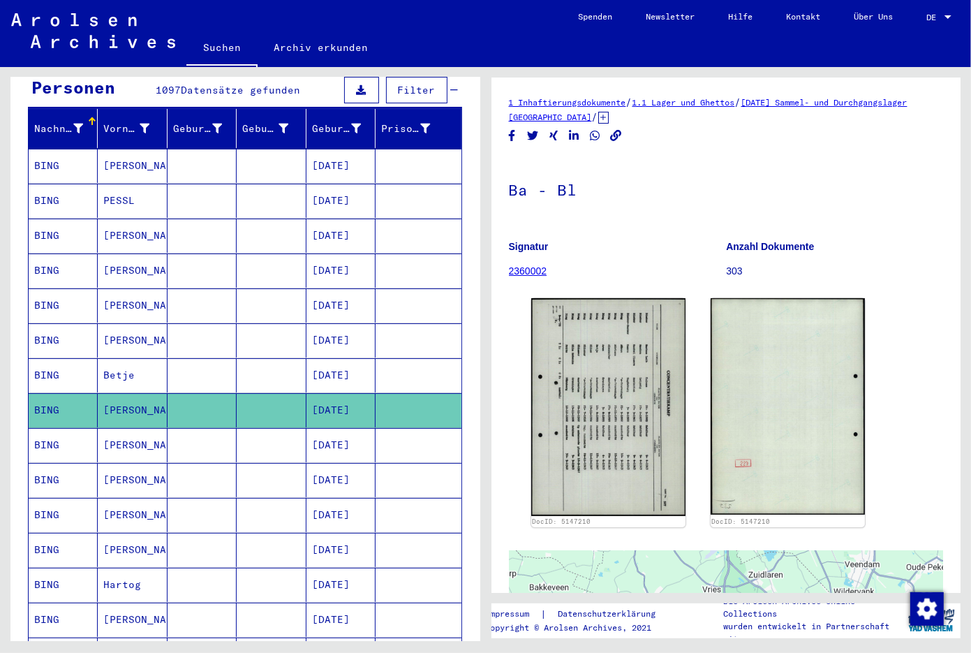
click at [329, 184] on mat-cell "[DATE]" at bounding box center [340, 201] width 69 height 34
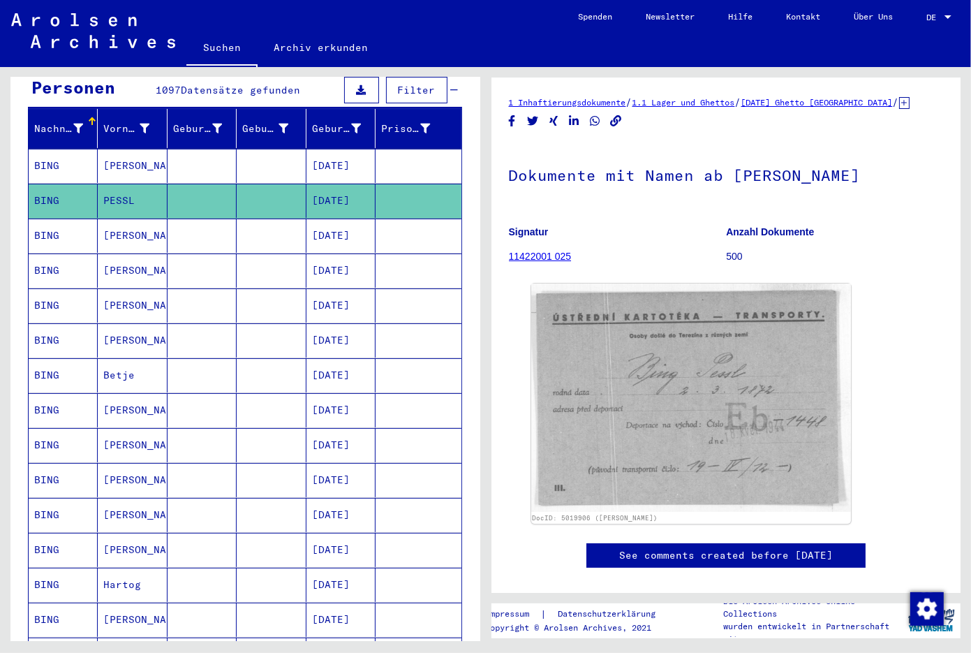
click at [329, 184] on mat-cell "[DATE]" at bounding box center [340, 201] width 69 height 34
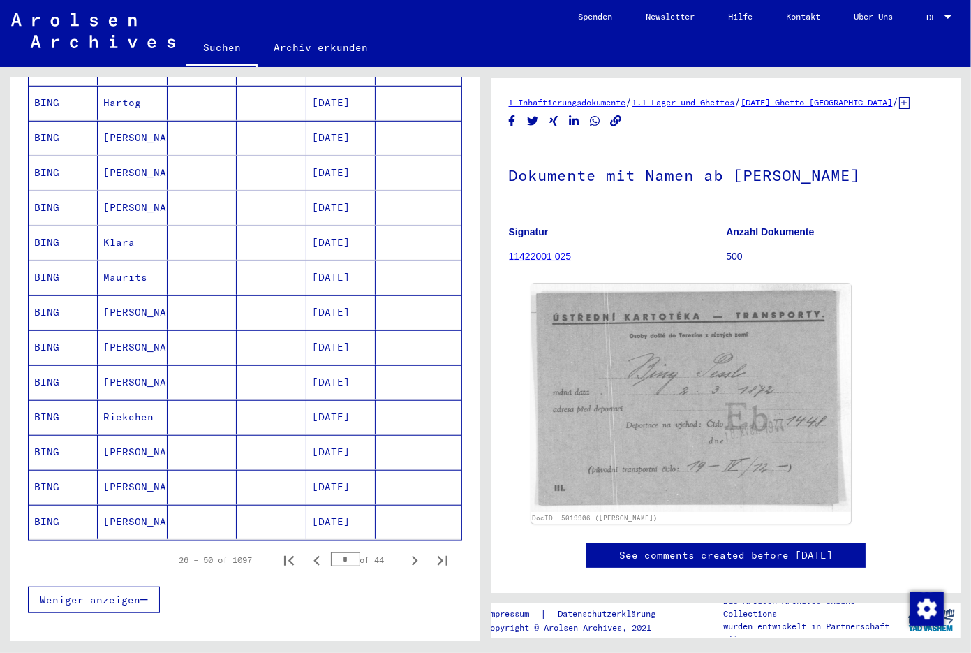
scroll to position [735, 0]
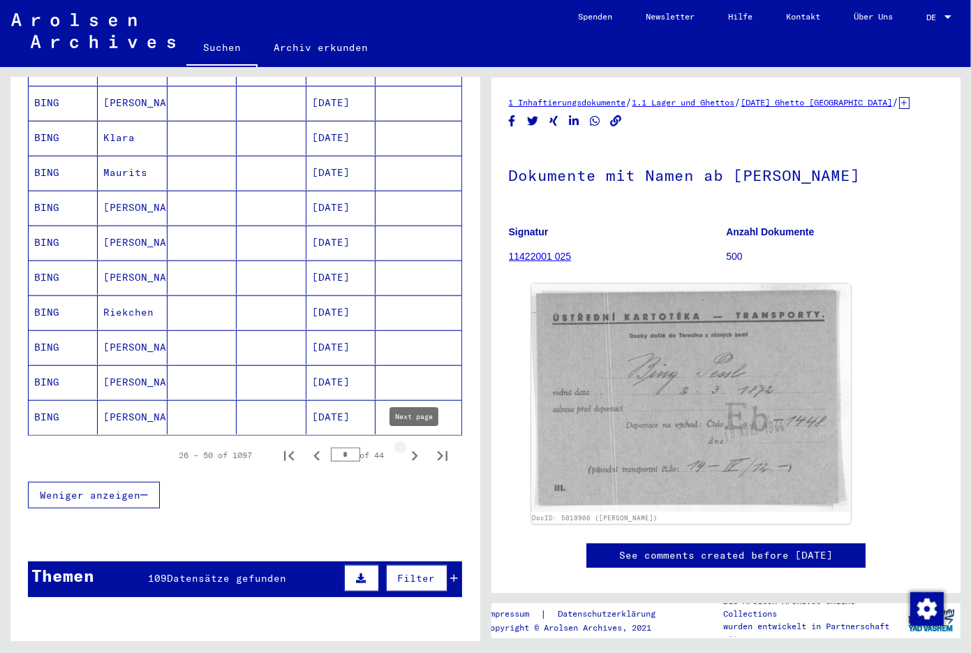
click at [416, 446] on icon "Next page" at bounding box center [415, 456] width 20 height 20
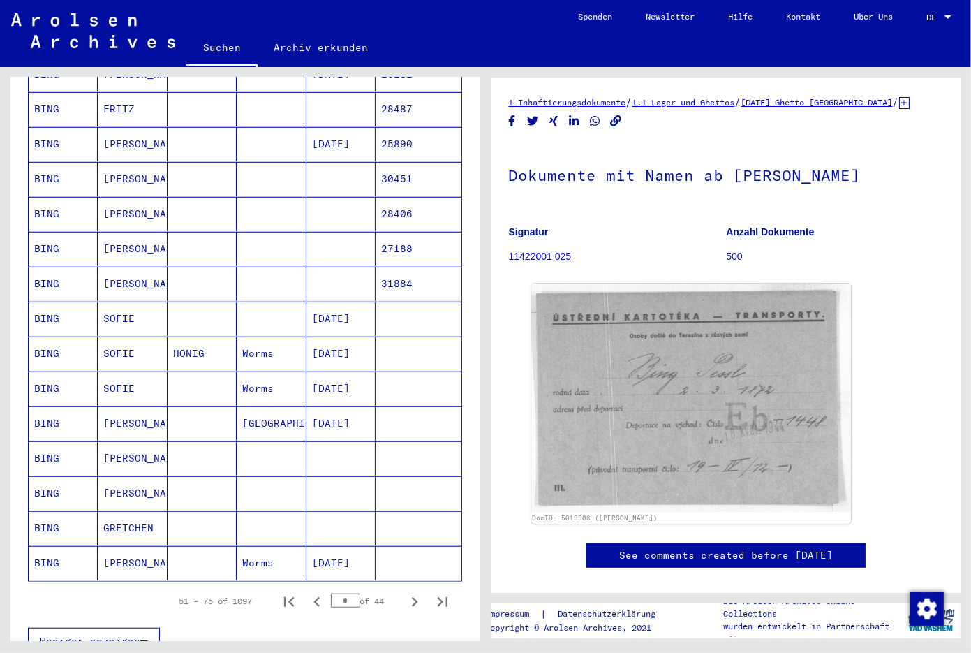
scroll to position [588, 0]
click at [335, 293] on mat-row "[PERSON_NAME] 31884" at bounding box center [245, 284] width 433 height 35
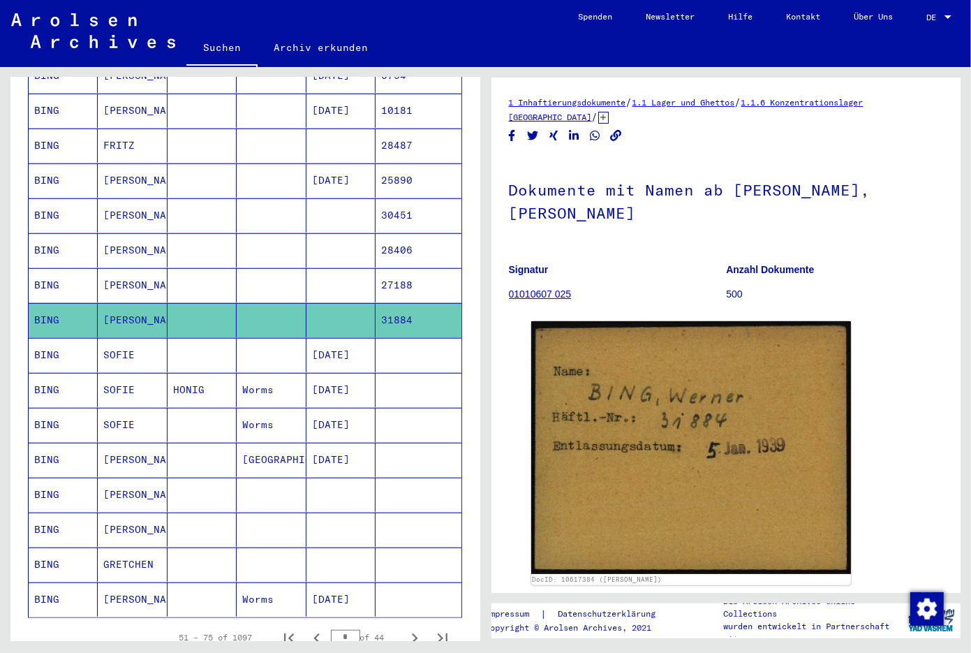
scroll to position [515, 0]
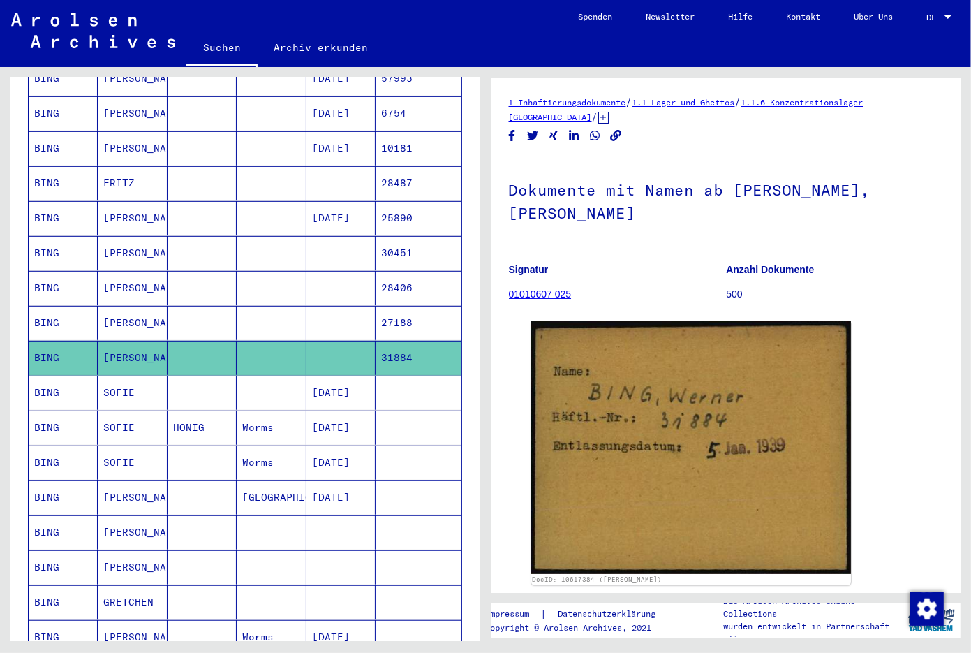
click at [334, 310] on mat-cell at bounding box center [340, 323] width 69 height 34
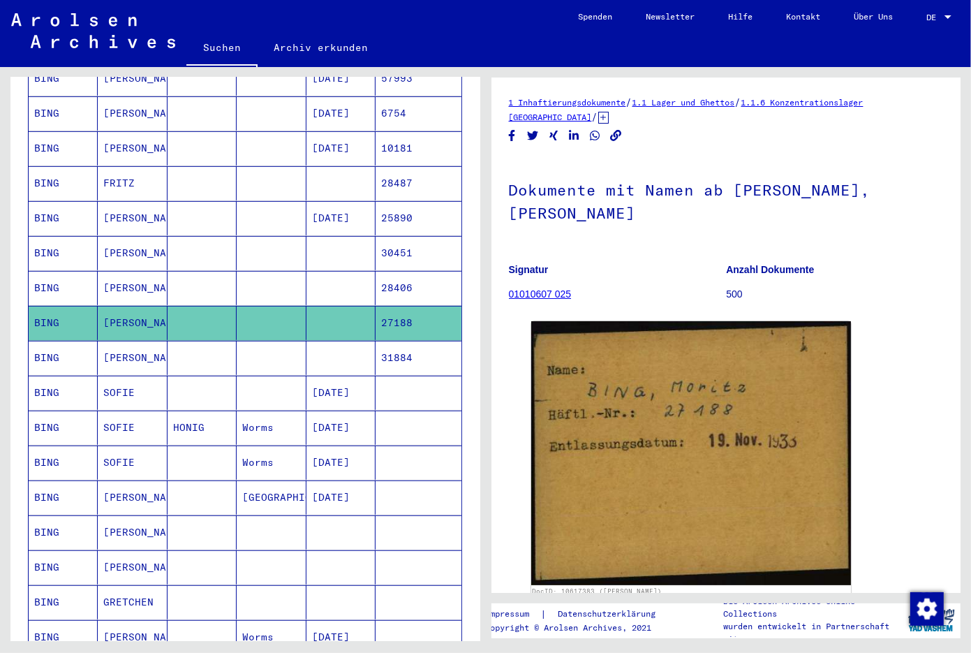
click at [325, 271] on mat-cell at bounding box center [340, 288] width 69 height 34
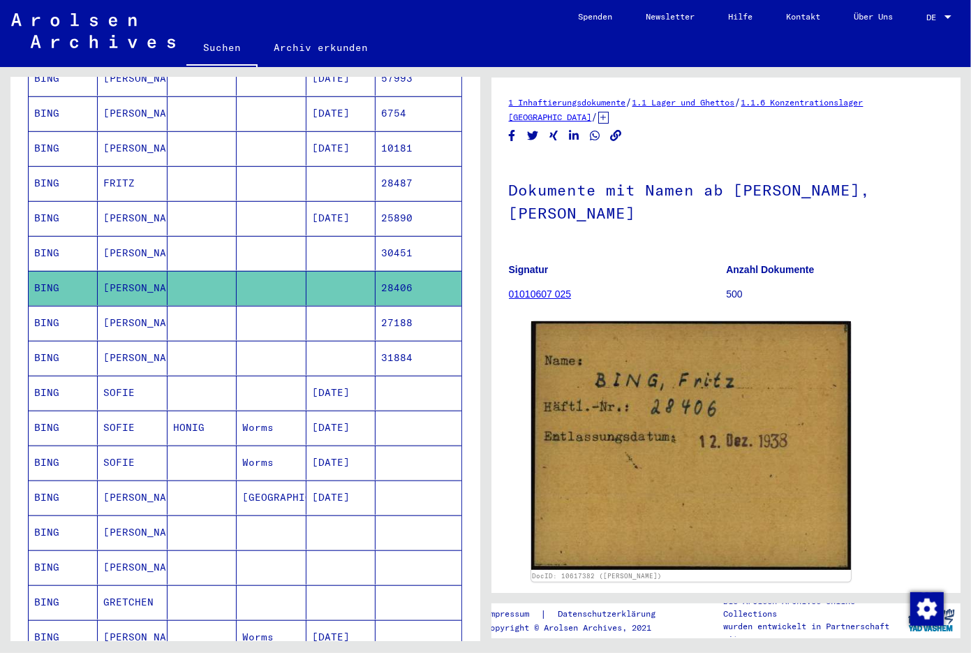
click at [325, 172] on mat-cell at bounding box center [340, 183] width 69 height 34
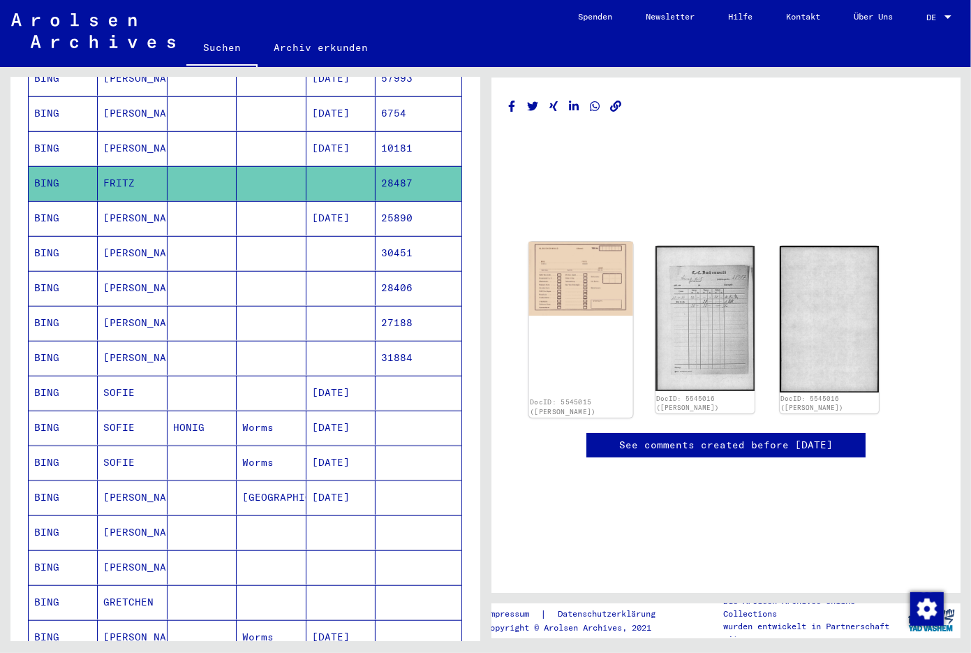
click at [567, 266] on img at bounding box center [580, 279] width 104 height 74
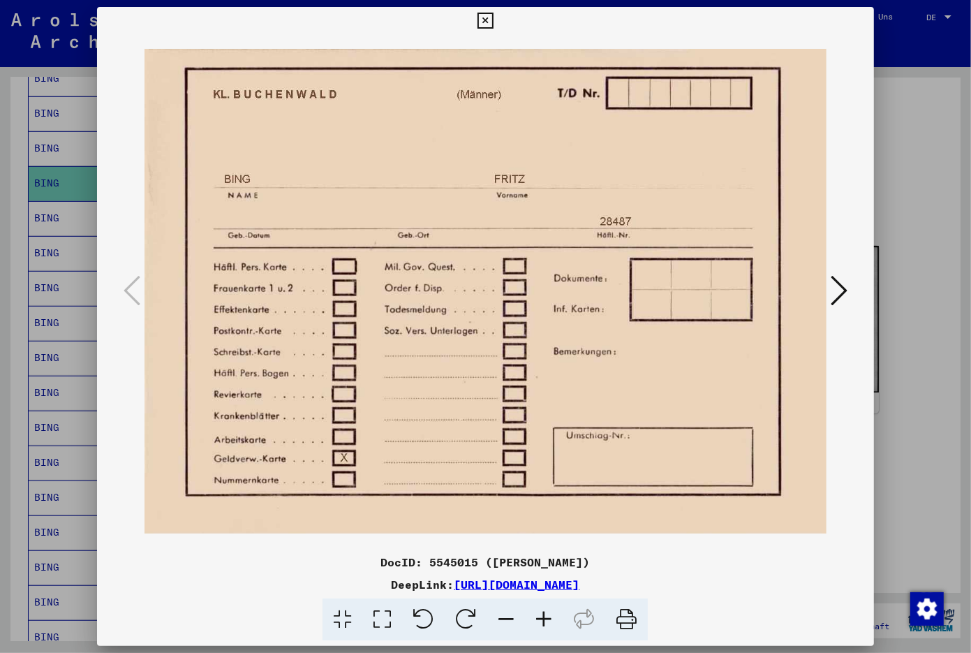
click at [843, 295] on icon at bounding box center [839, 291] width 17 height 34
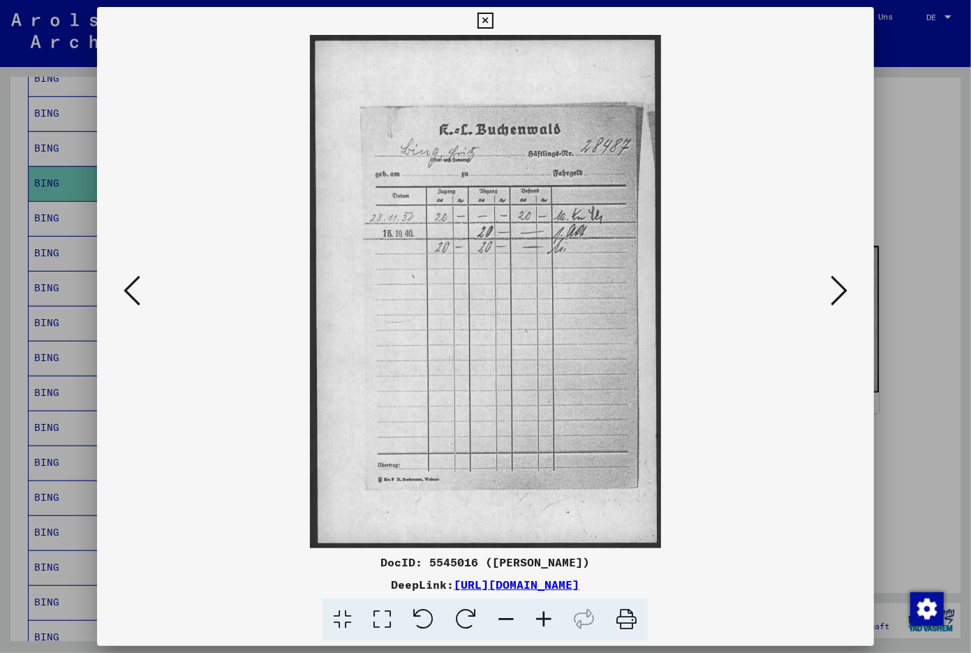
click at [843, 295] on icon at bounding box center [839, 291] width 17 height 34
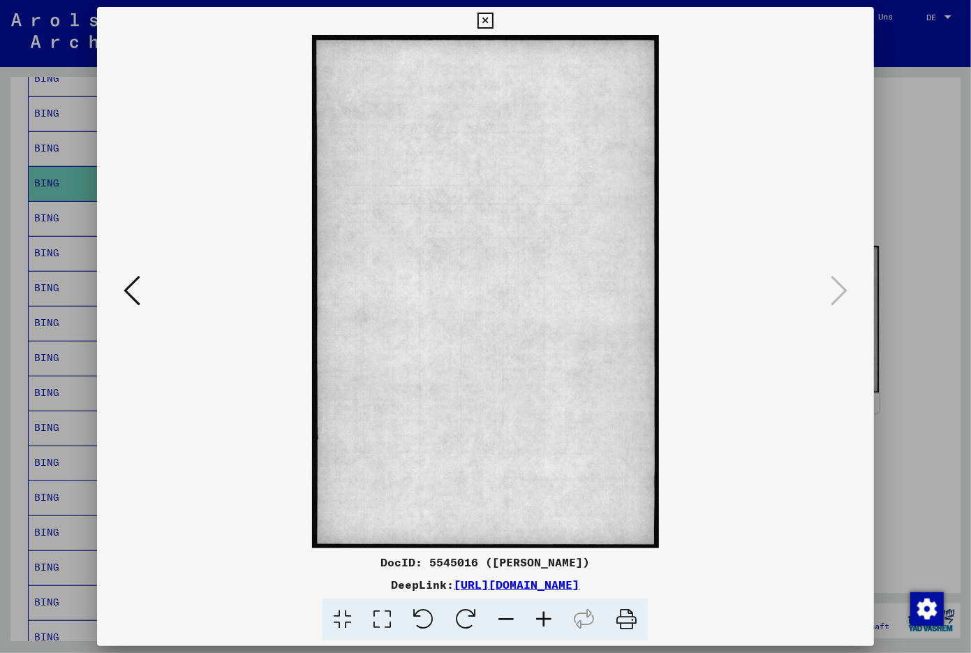
click at [498, 20] on button at bounding box center [485, 21] width 24 height 28
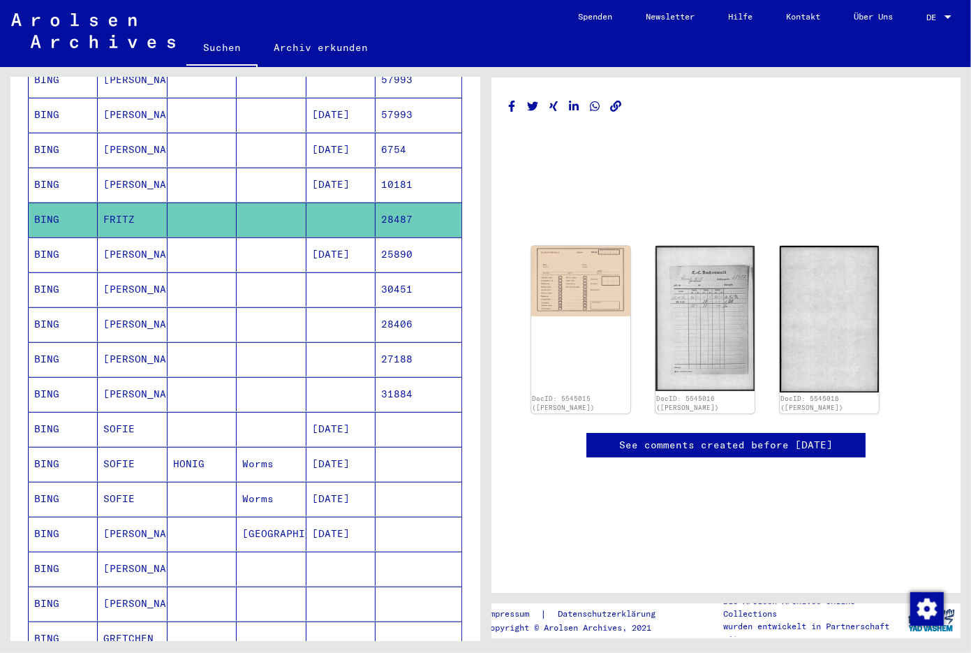
scroll to position [442, 0]
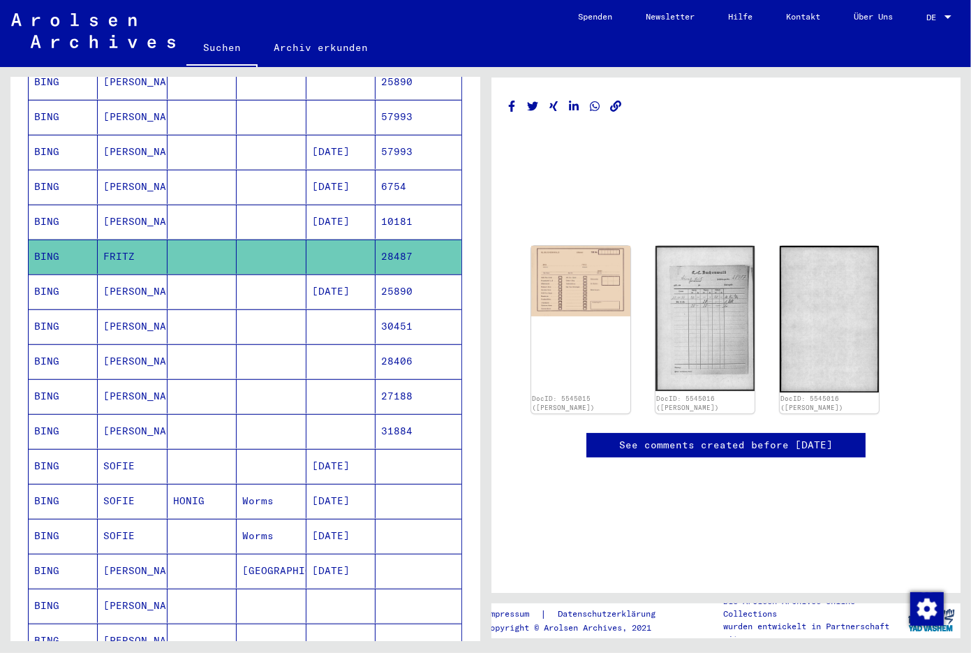
click at [348, 205] on mat-cell "[DATE]" at bounding box center [340, 222] width 69 height 34
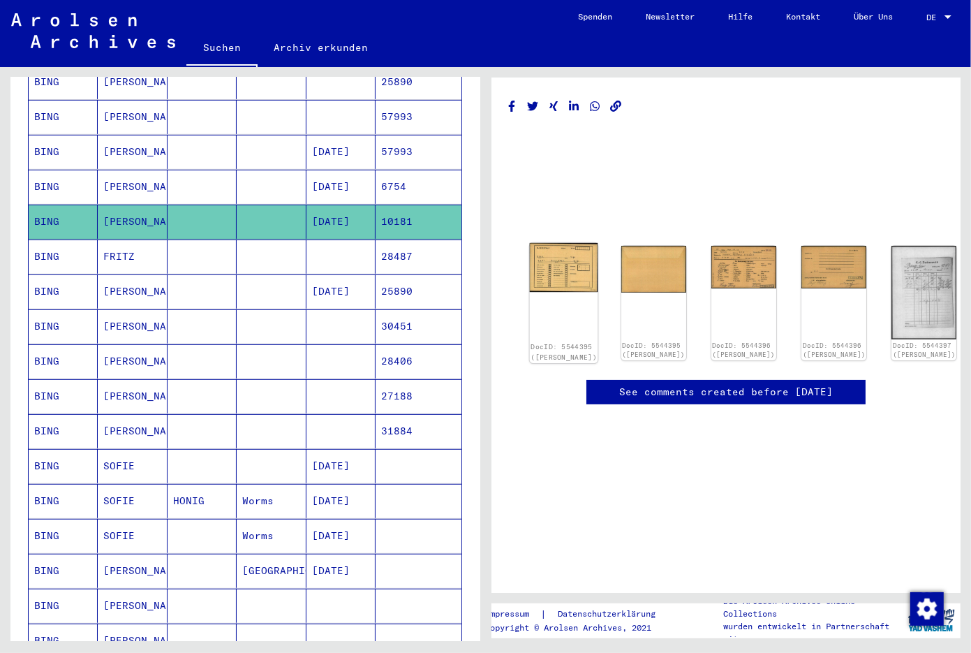
click at [545, 254] on img at bounding box center [563, 267] width 68 height 49
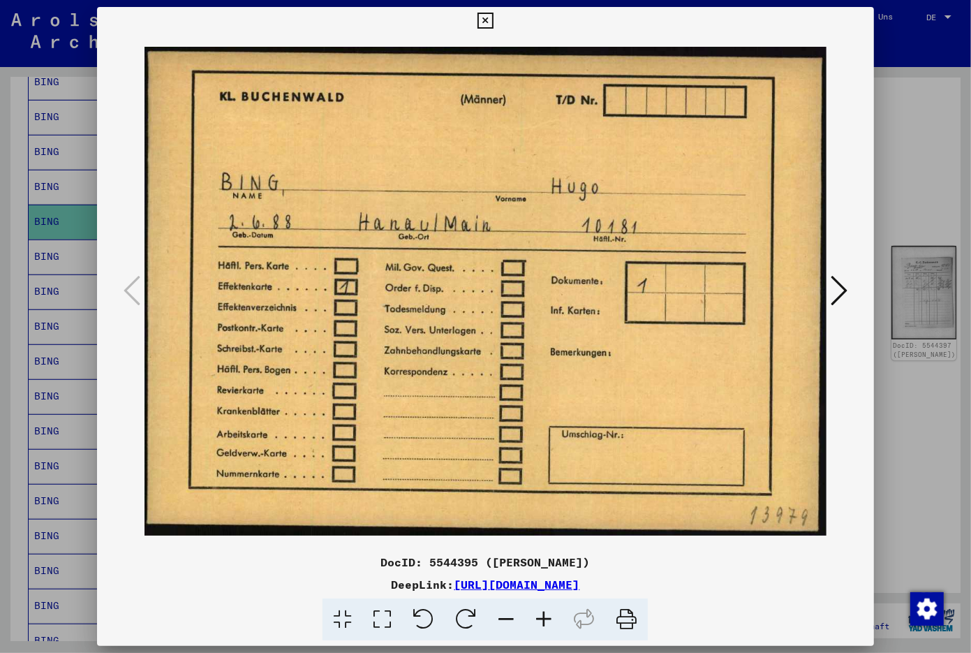
click at [498, 30] on button at bounding box center [485, 21] width 24 height 28
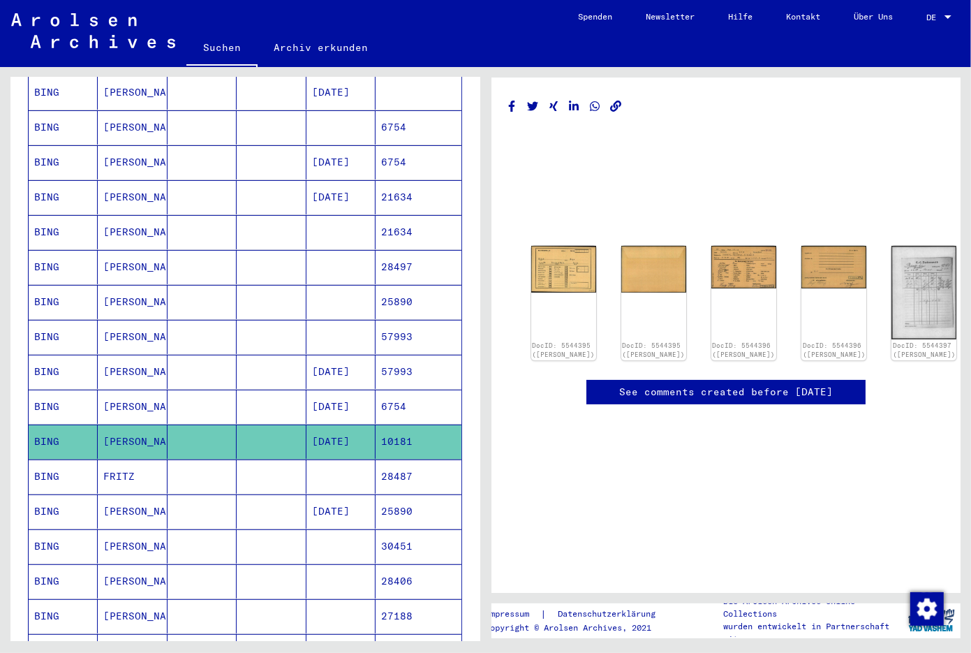
scroll to position [149, 0]
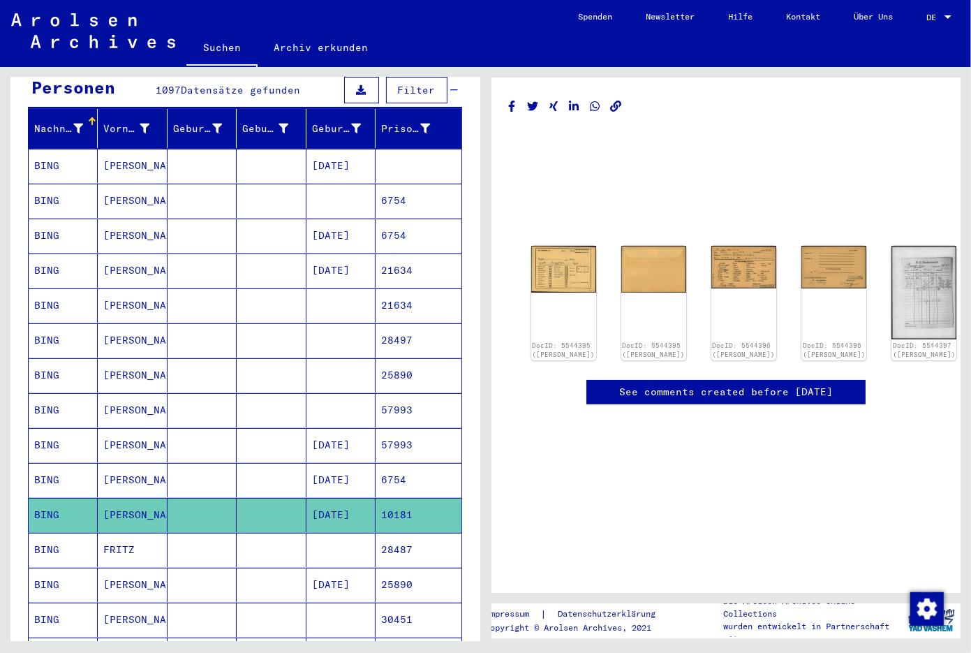
click at [342, 221] on mat-cell "[DATE]" at bounding box center [340, 235] width 69 height 34
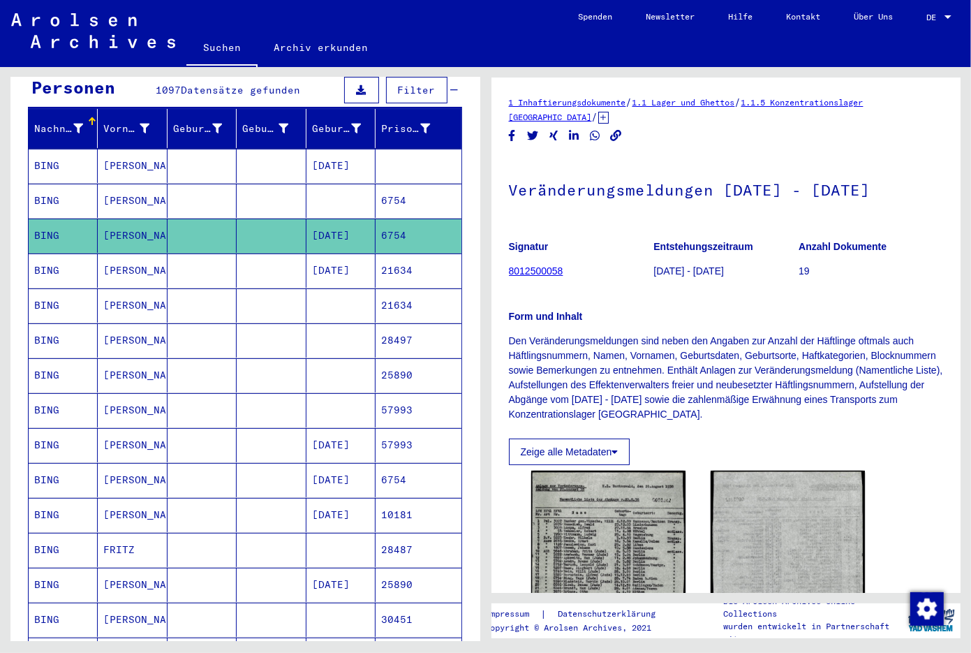
click at [348, 184] on mat-cell at bounding box center [340, 201] width 69 height 34
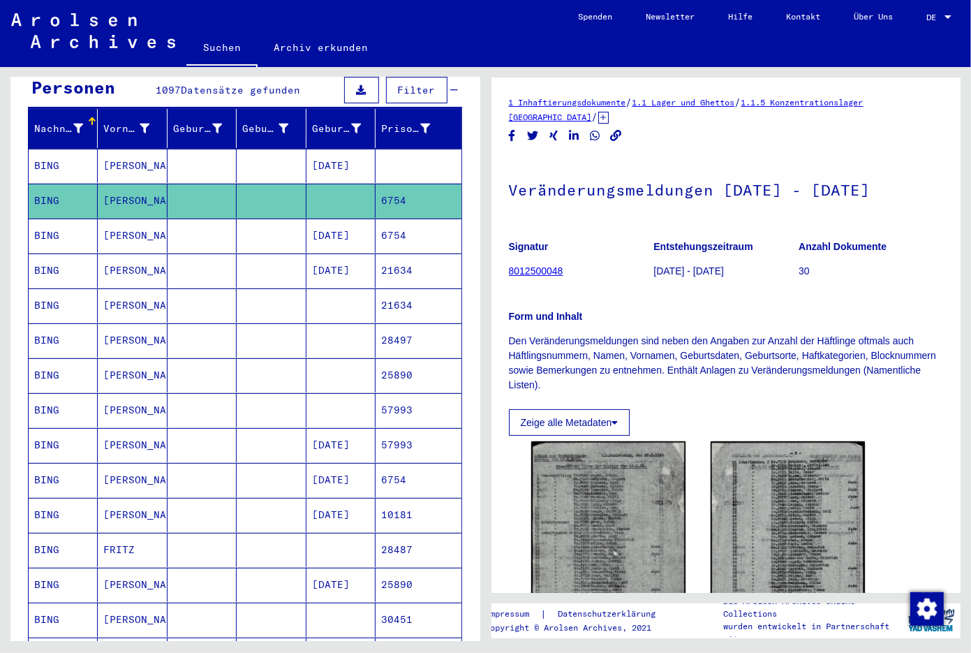
click at [348, 184] on mat-cell at bounding box center [340, 201] width 69 height 34
click at [687, 304] on div "Form und Inhalt Den Veränderungsmeldungen sind neben den Angaben zur Anzahl der…" at bounding box center [726, 342] width 435 height 100
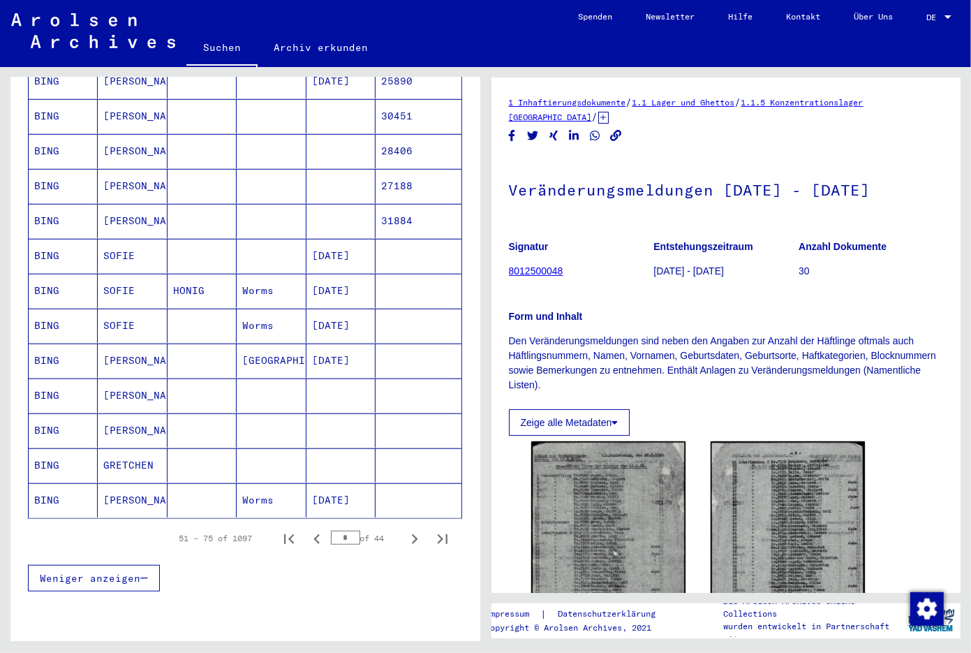
scroll to position [662, 0]
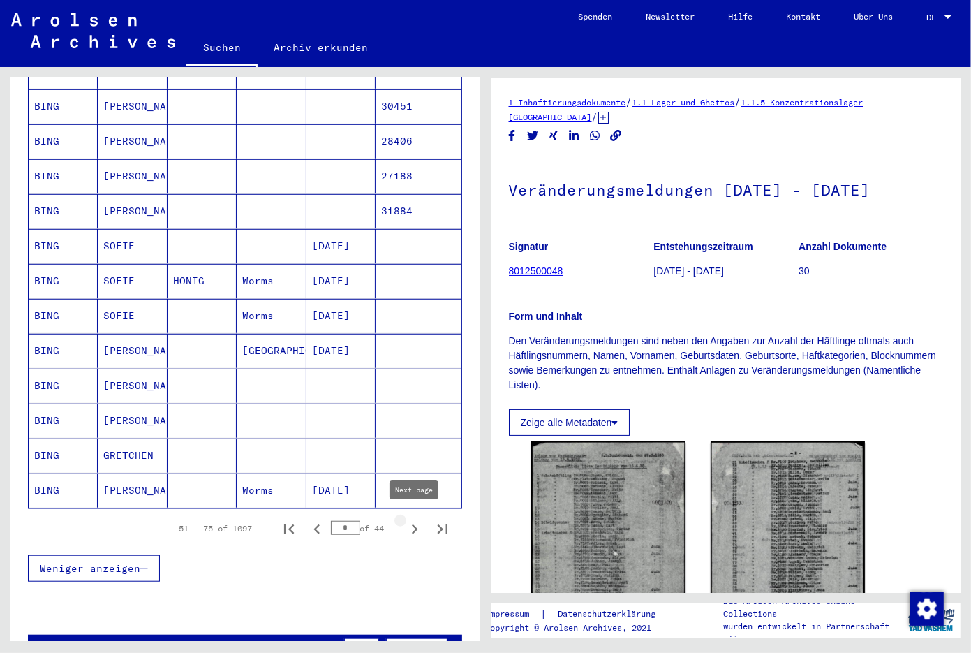
click at [413, 528] on icon "Next page" at bounding box center [415, 529] width 20 height 20
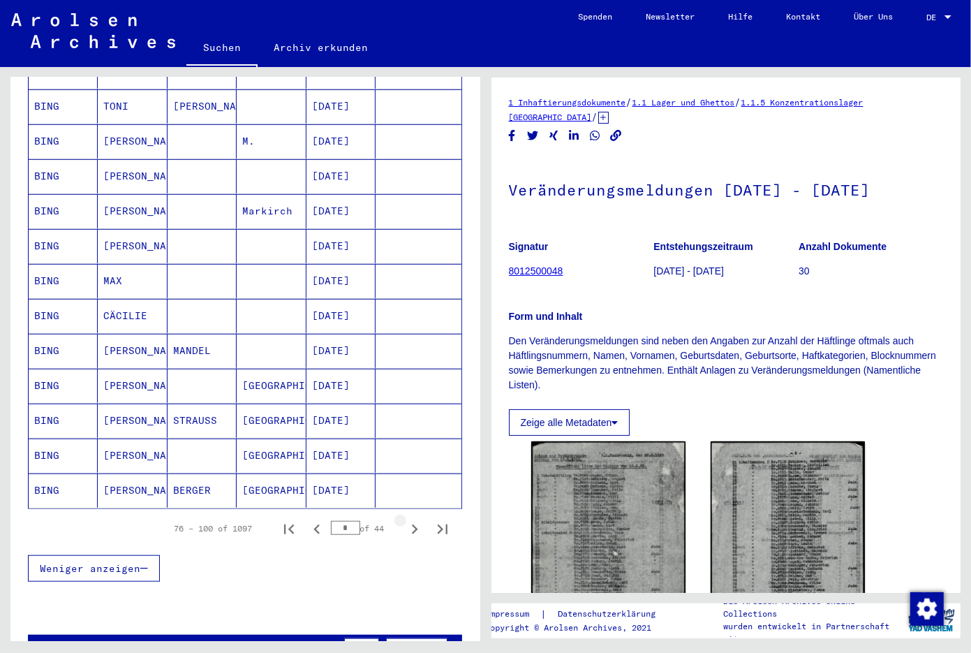
click at [415, 526] on icon "Next page" at bounding box center [415, 529] width 6 height 10
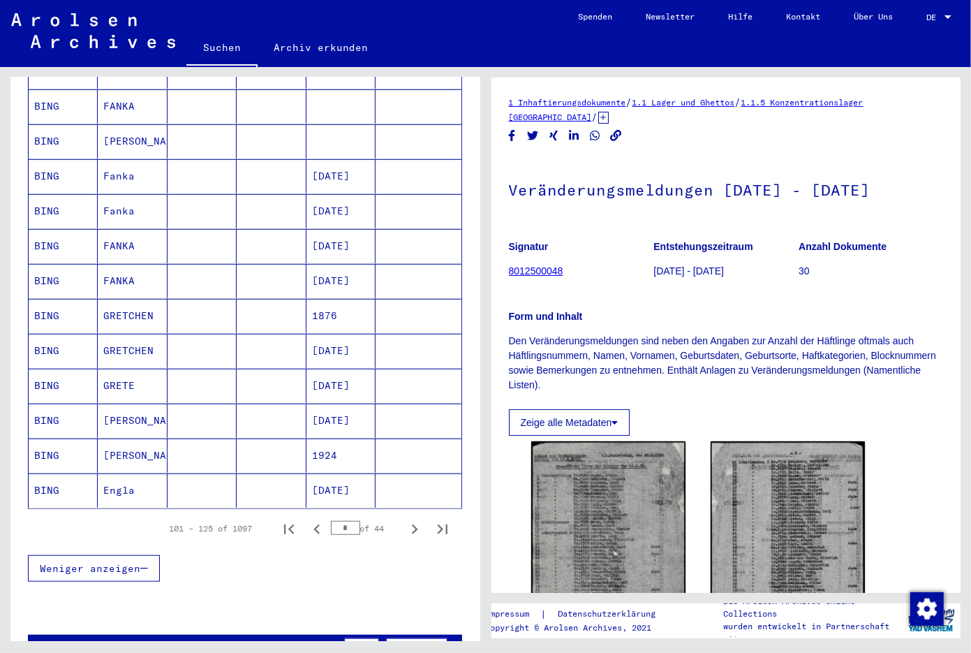
click at [415, 526] on icon "Next page" at bounding box center [415, 529] width 6 height 10
type input "*"
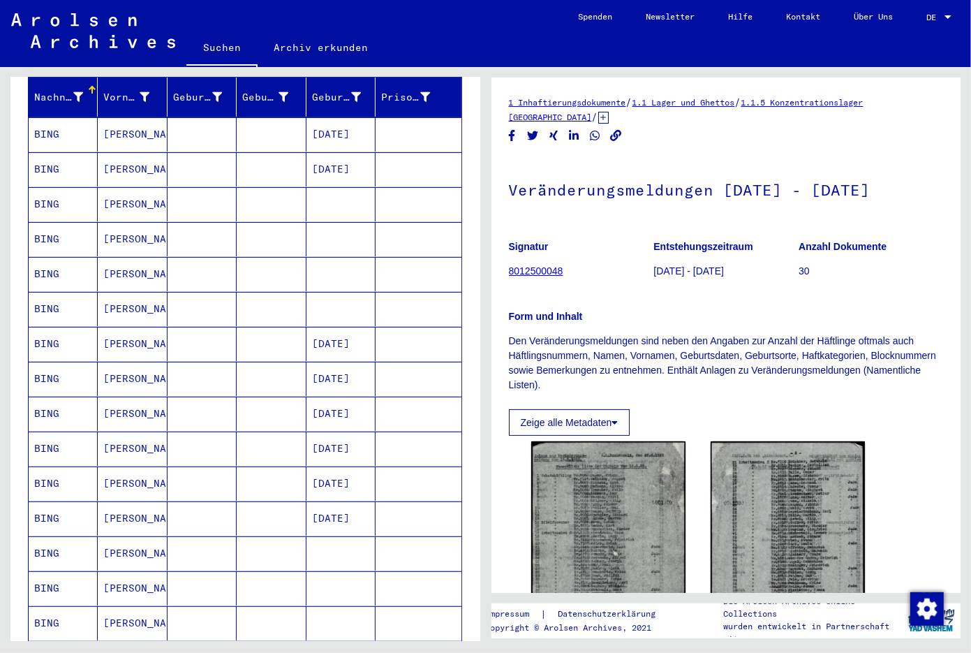
scroll to position [75, 0]
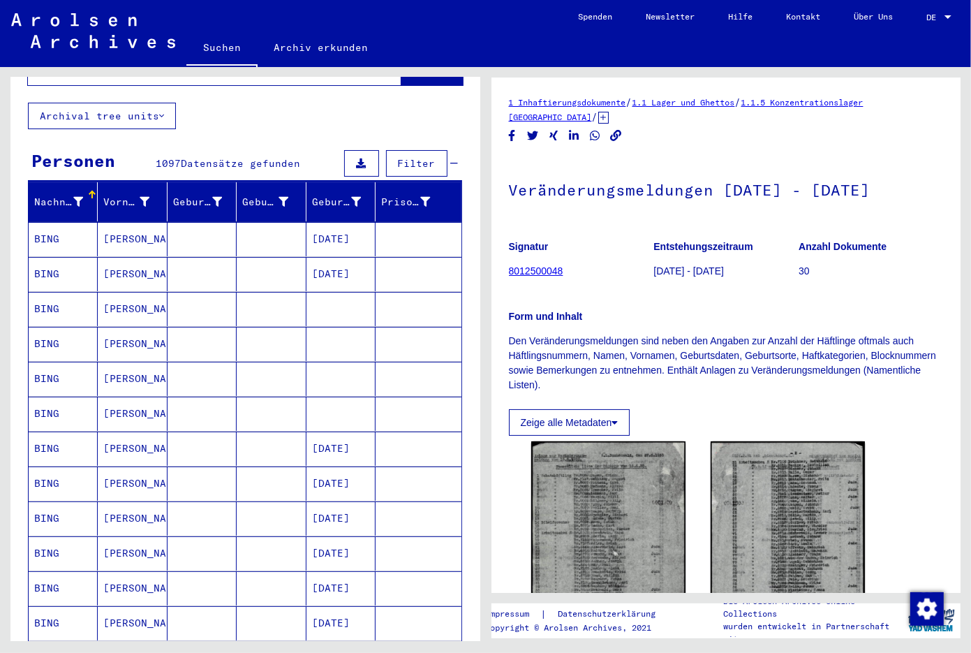
click at [662, 304] on div "Form und Inhalt Den Veränderungsmeldungen sind neben den Angaben zur Anzahl der…" at bounding box center [726, 342] width 435 height 100
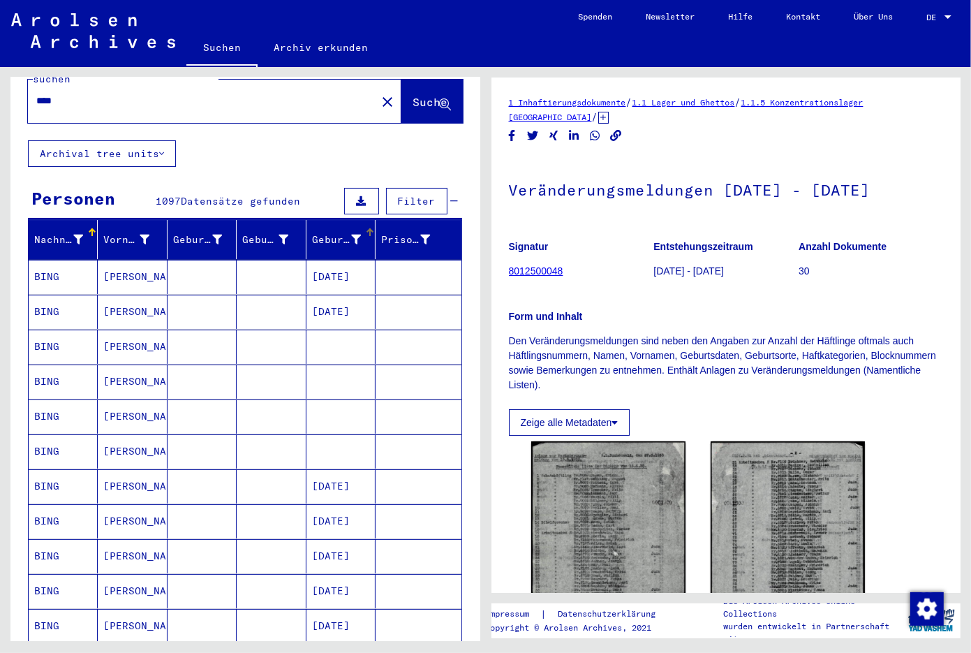
scroll to position [0, 0]
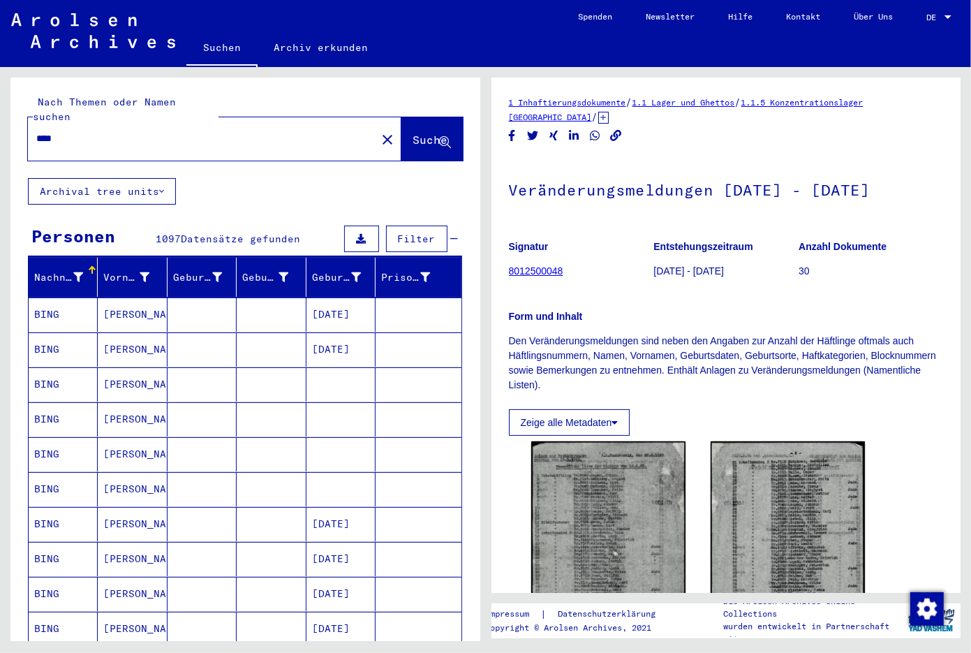
click at [150, 131] on input "****" at bounding box center [202, 138] width 332 height 15
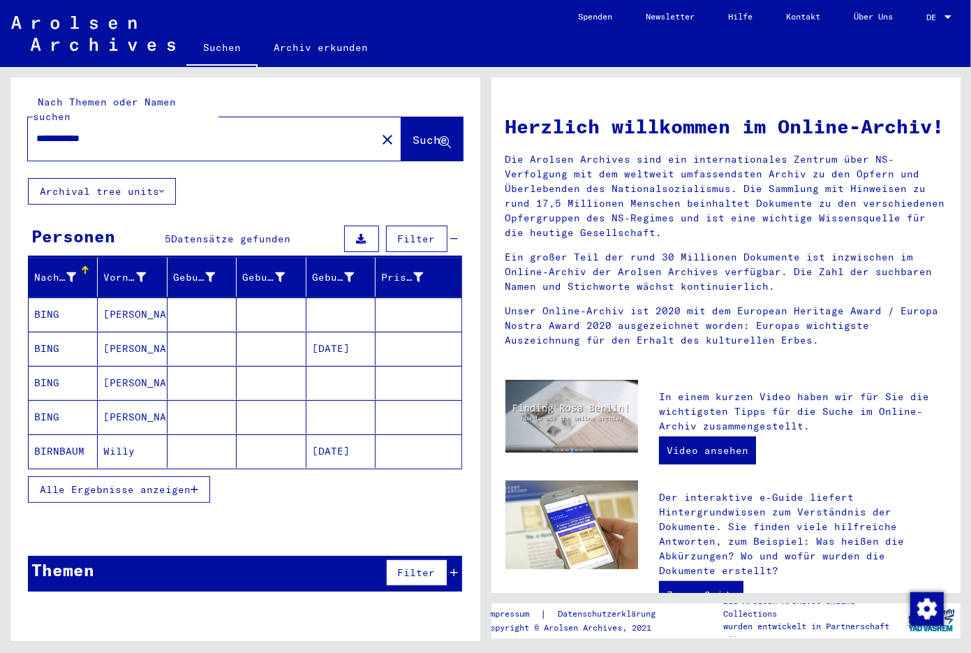
drag, startPoint x: 90, startPoint y: 461, endPoint x: 86, endPoint y: 467, distance: 7.5
click at [86, 469] on div "Alle Ergebnisse anzeigen" at bounding box center [245, 489] width 434 height 40
click at [89, 483] on span "Alle Ergebnisse anzeigen" at bounding box center [115, 489] width 151 height 13
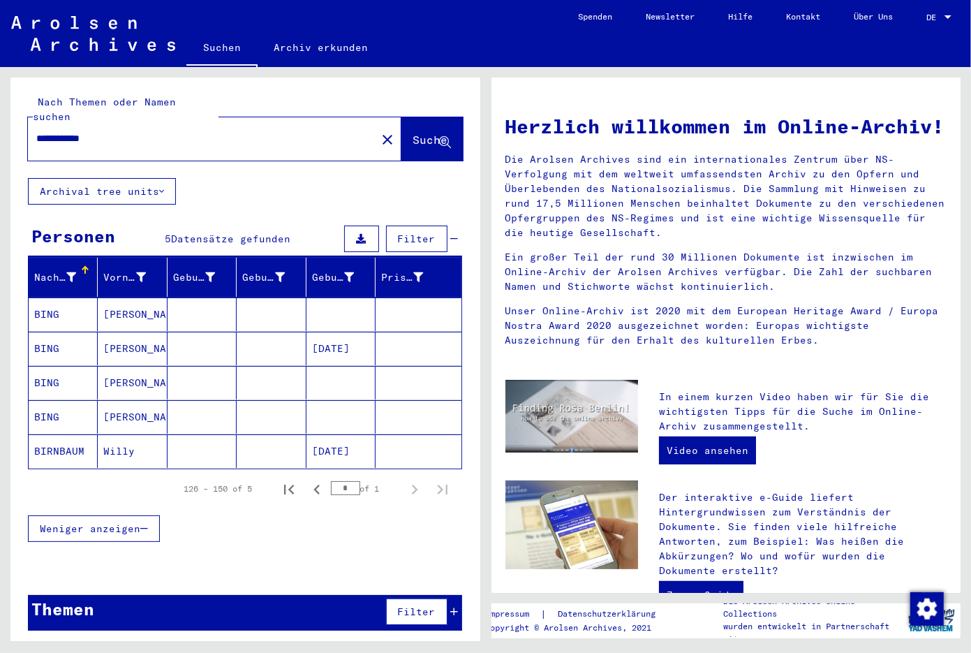
click at [808, 141] on h1 "Herzlich willkommen im Online-Archiv!" at bounding box center [726, 126] width 442 height 29
click at [330, 297] on mat-cell at bounding box center [340, 314] width 69 height 34
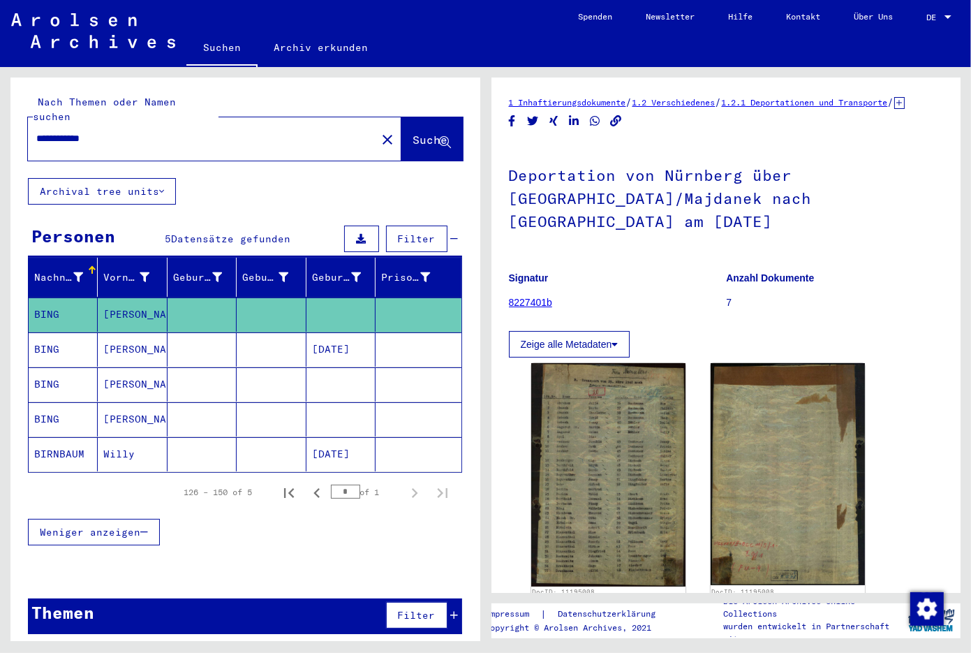
click at [352, 367] on mat-cell at bounding box center [340, 384] width 69 height 34
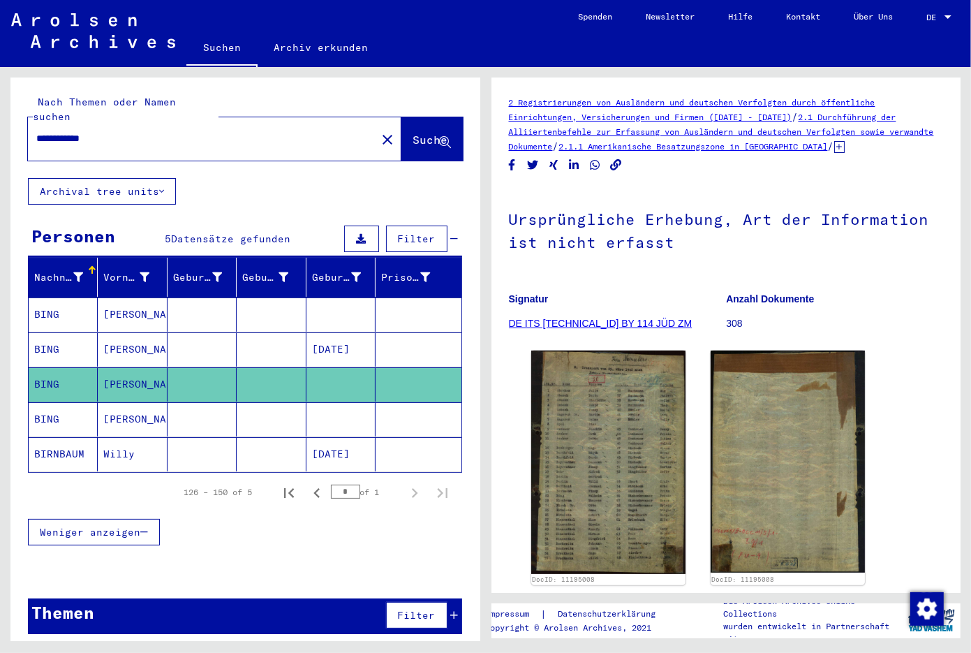
click at [352, 367] on mat-cell at bounding box center [340, 384] width 69 height 34
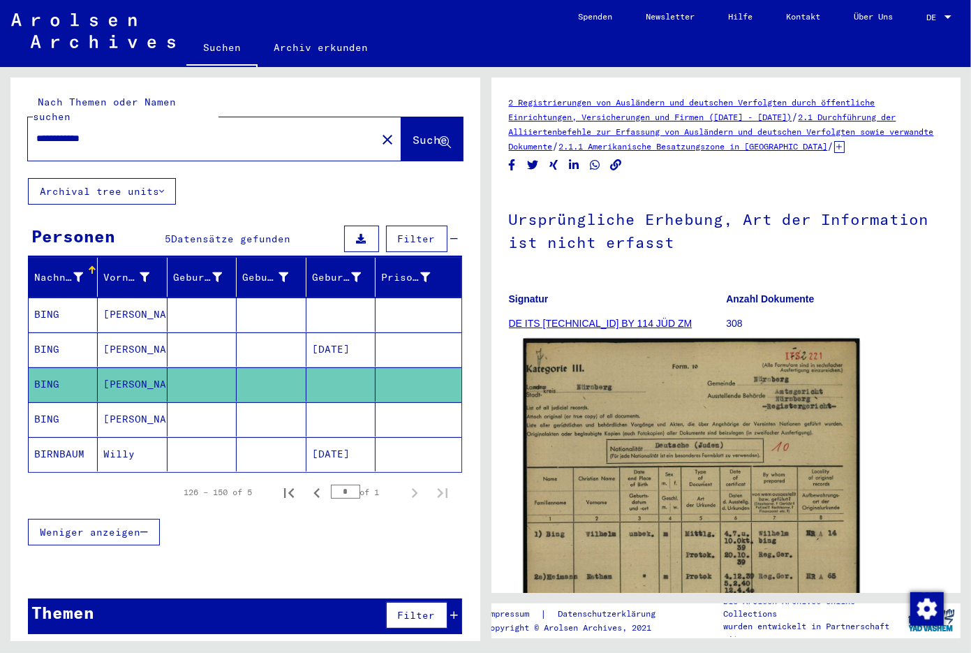
click at [725, 486] on img at bounding box center [691, 588] width 336 height 498
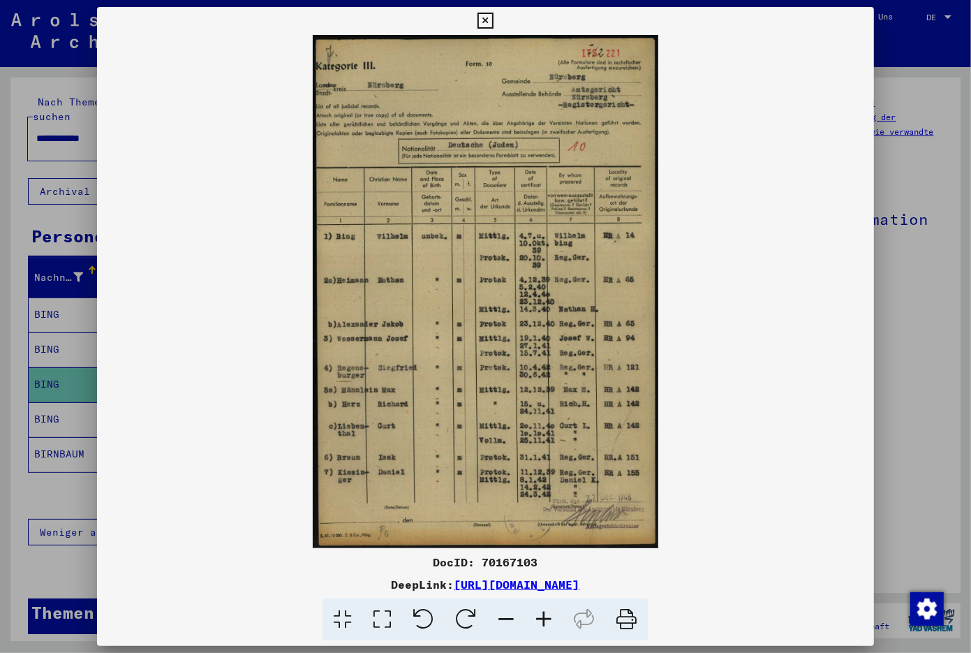
click at [548, 620] on icon at bounding box center [544, 619] width 38 height 43
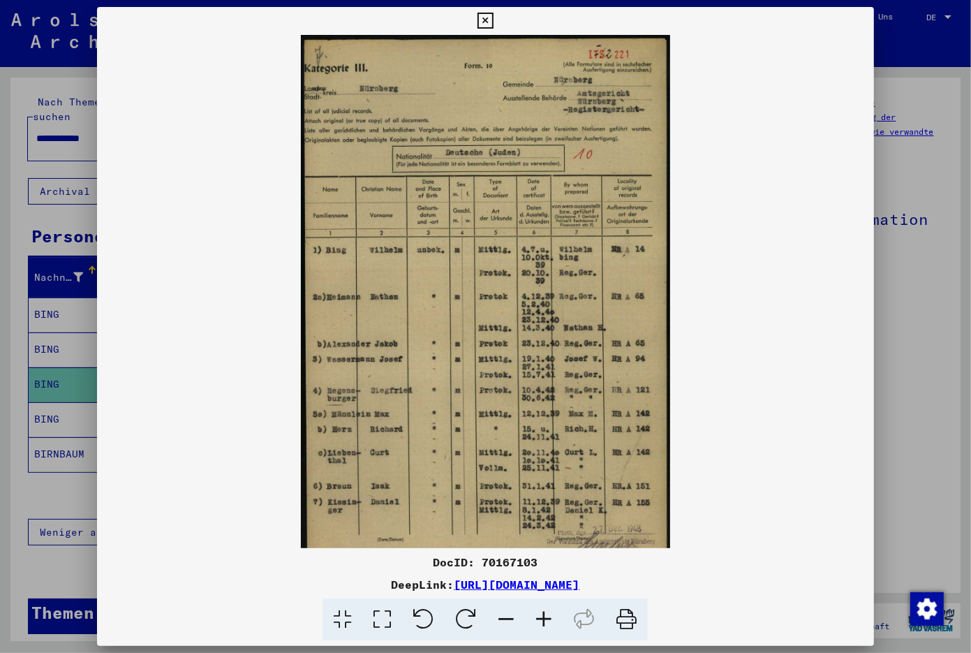
click at [548, 620] on icon at bounding box center [544, 619] width 38 height 43
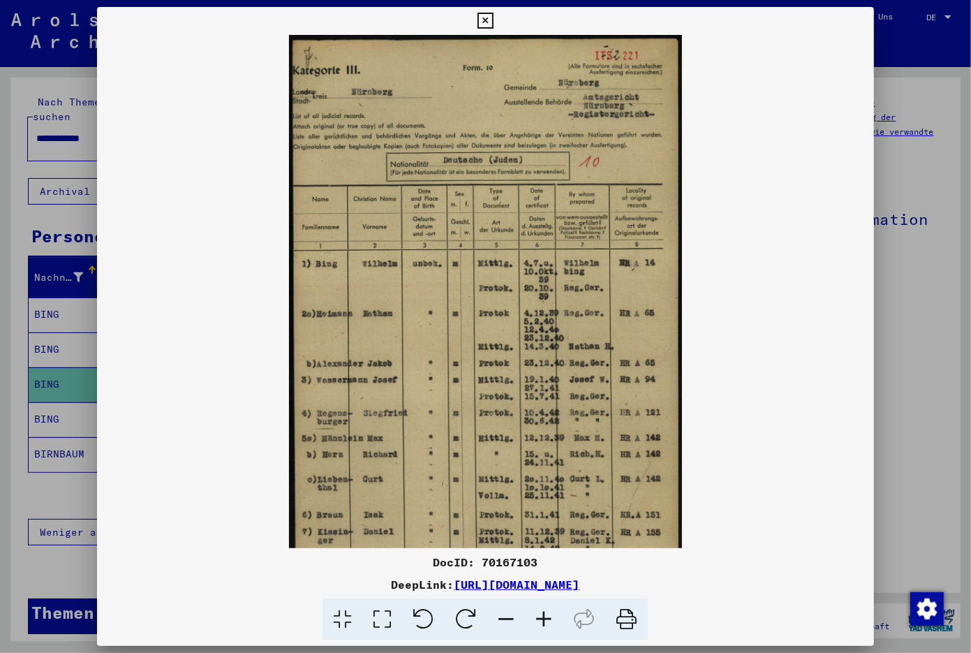
click at [548, 620] on icon at bounding box center [544, 619] width 38 height 43
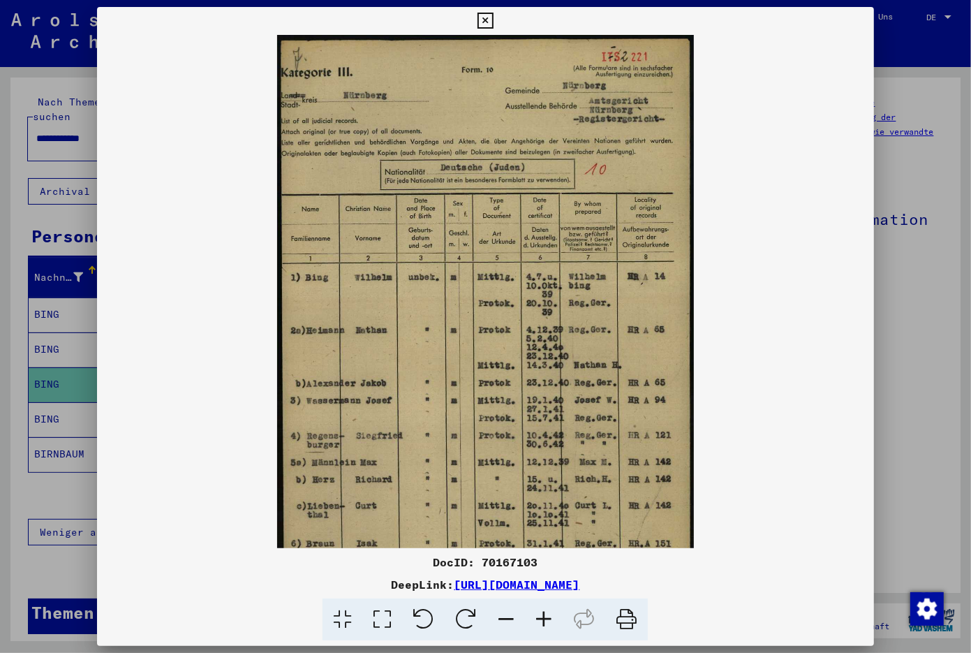
click at [548, 620] on icon at bounding box center [544, 619] width 38 height 43
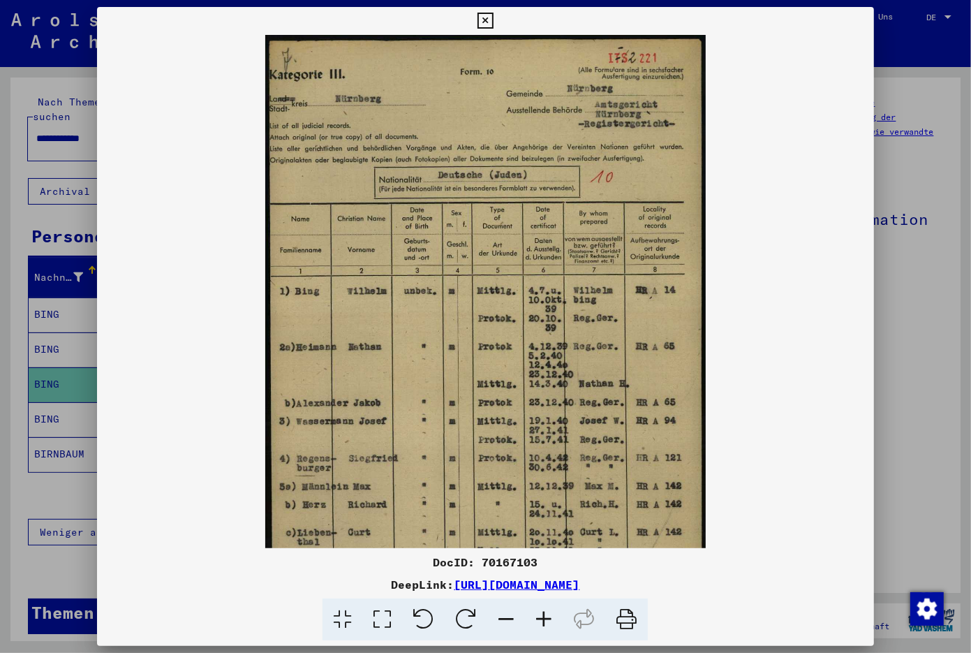
click at [548, 620] on icon at bounding box center [544, 619] width 38 height 43
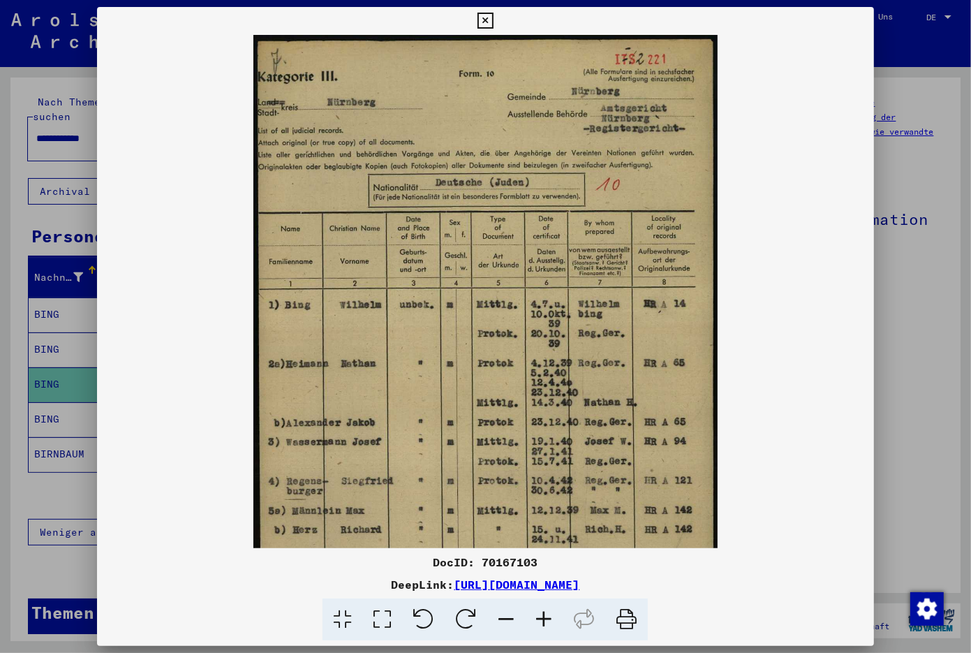
click at [548, 620] on icon at bounding box center [544, 619] width 38 height 43
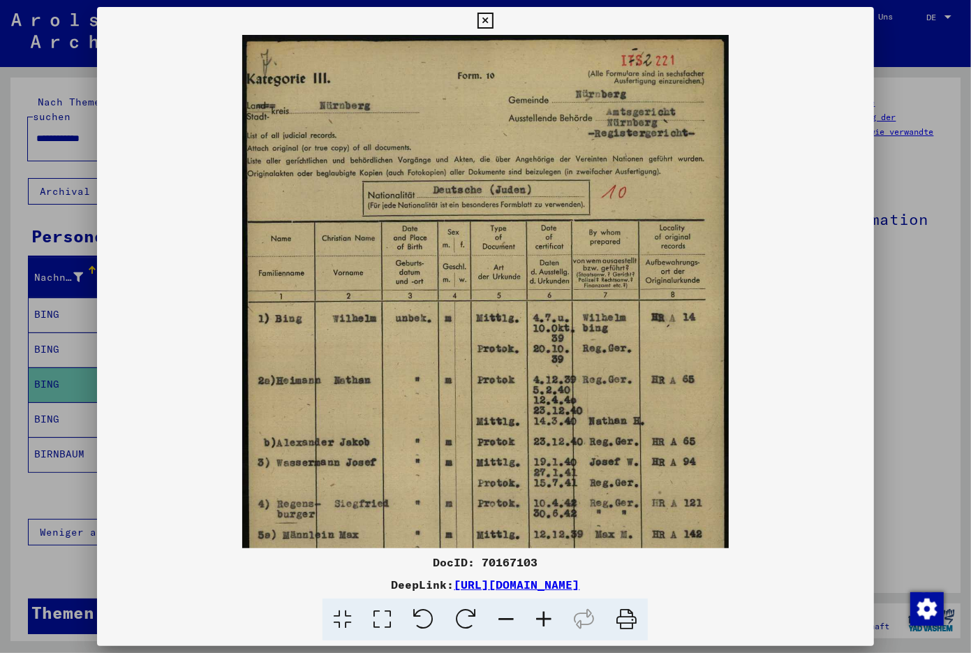
click at [548, 620] on icon at bounding box center [544, 619] width 38 height 43
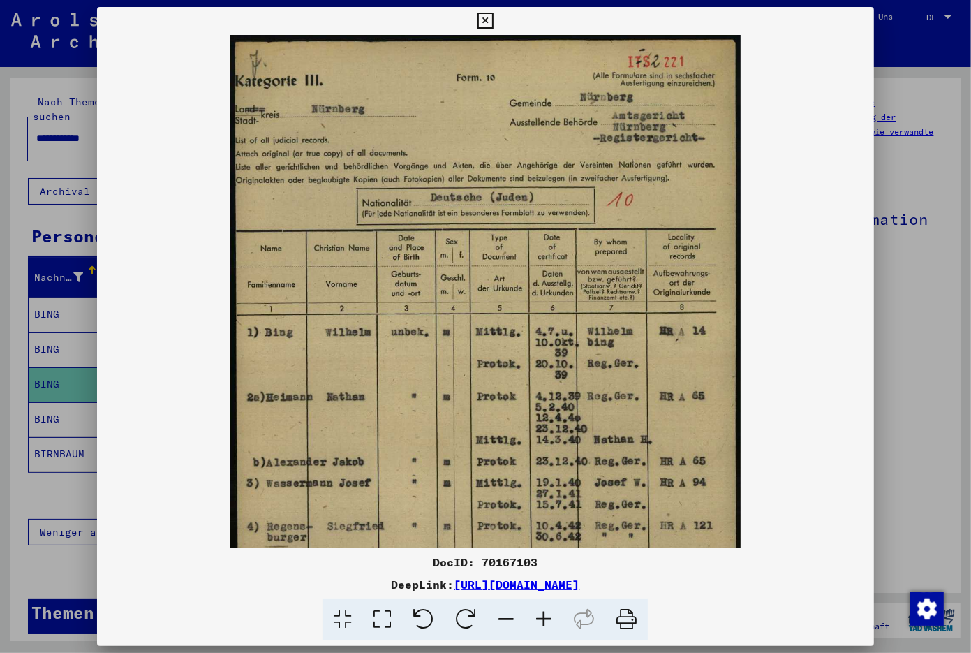
click at [548, 620] on icon at bounding box center [544, 619] width 38 height 43
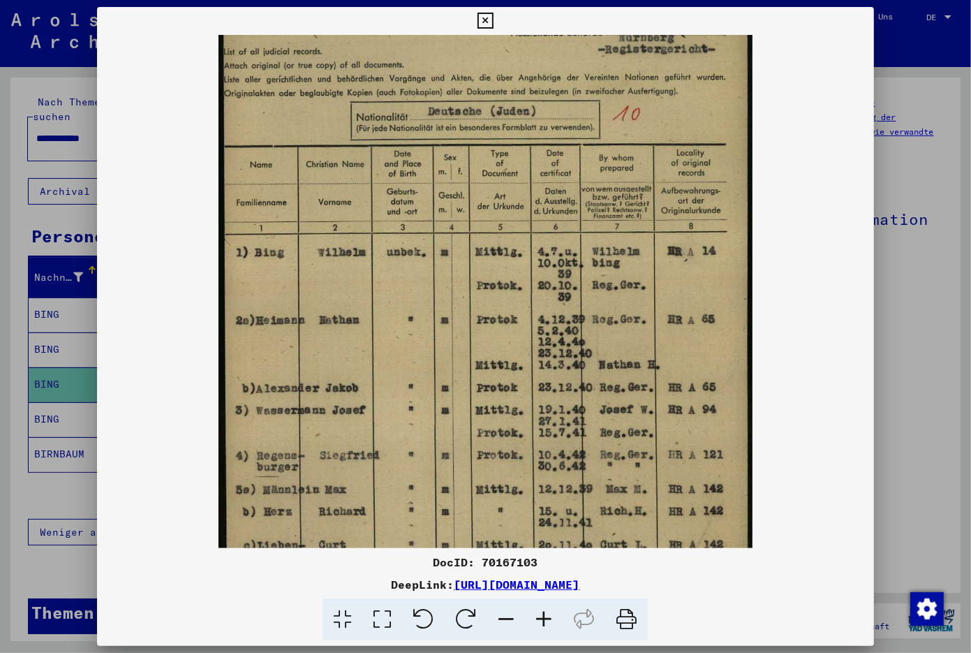
scroll to position [54, 0]
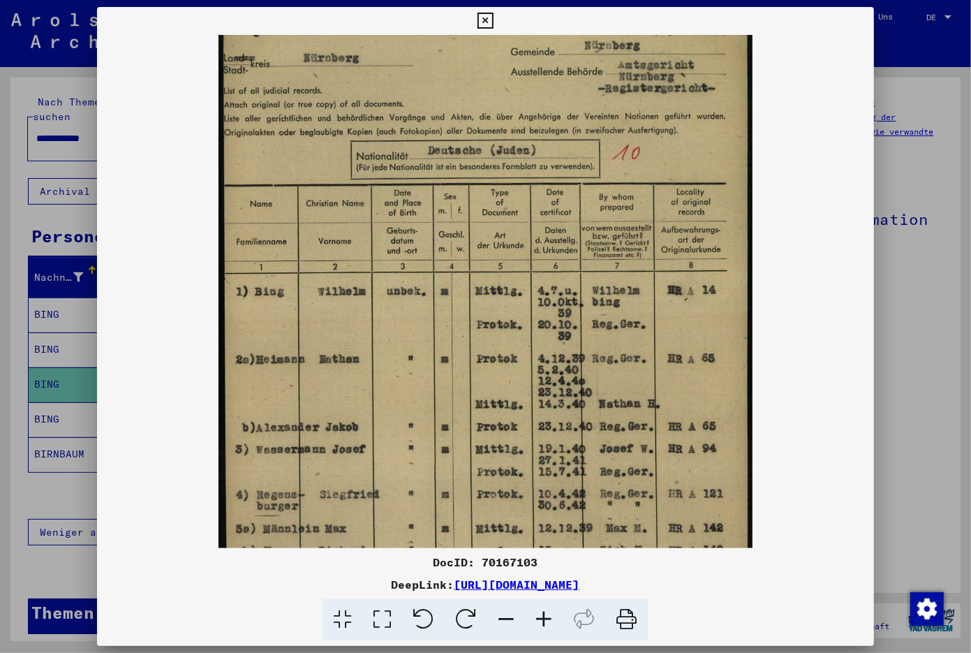
drag, startPoint x: 435, startPoint y: 446, endPoint x: 562, endPoint y: 391, distance: 138.5
click at [562, 391] on img at bounding box center [485, 376] width 534 height 792
click at [493, 17] on icon at bounding box center [485, 21] width 16 height 17
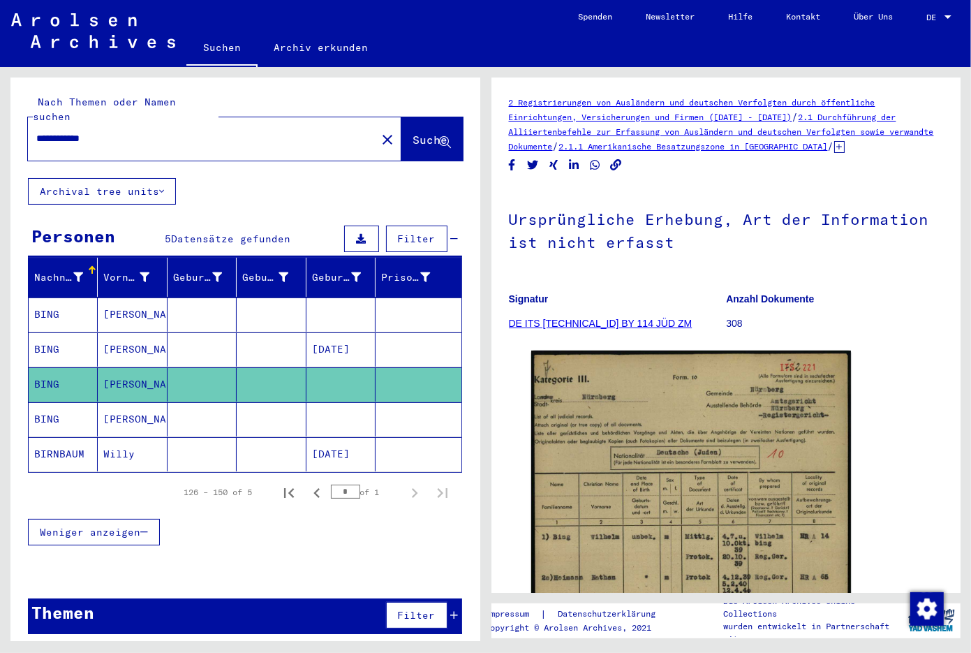
click at [327, 402] on mat-cell at bounding box center [340, 419] width 69 height 34
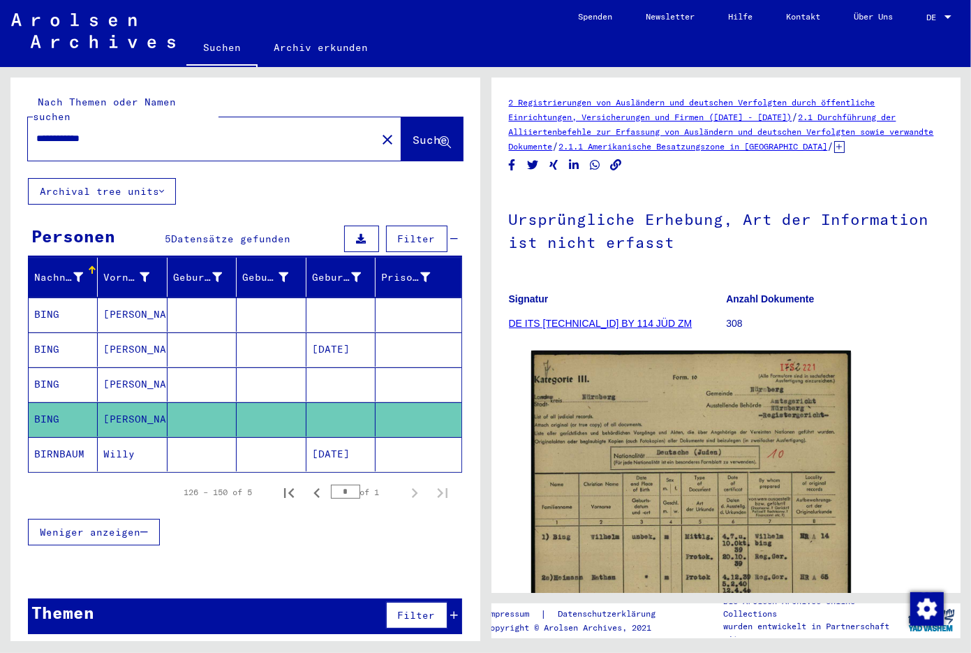
click at [330, 402] on mat-cell at bounding box center [340, 419] width 69 height 34
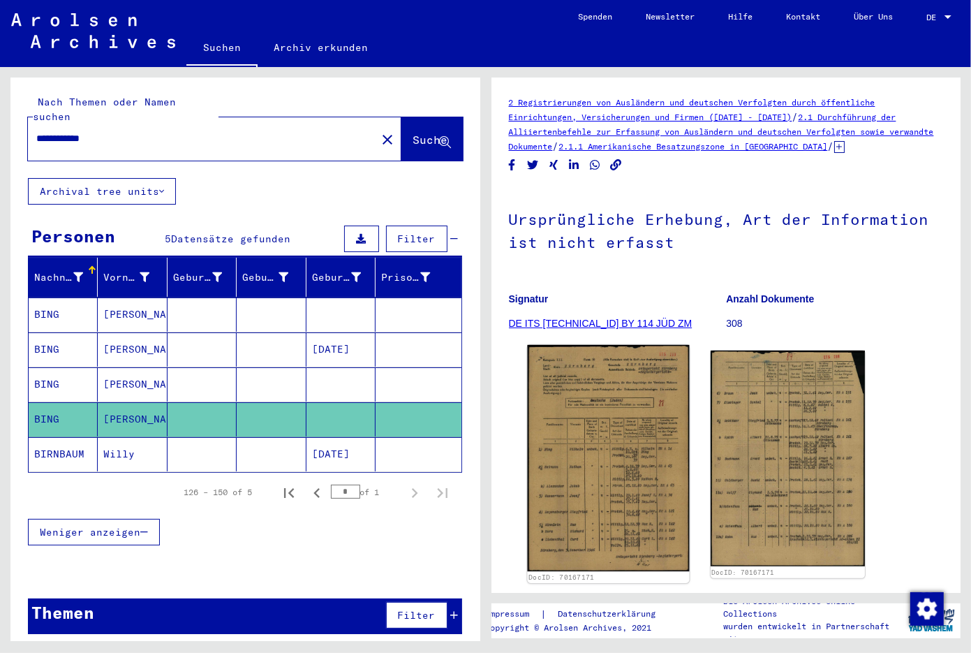
click at [627, 408] on img at bounding box center [608, 458] width 162 height 226
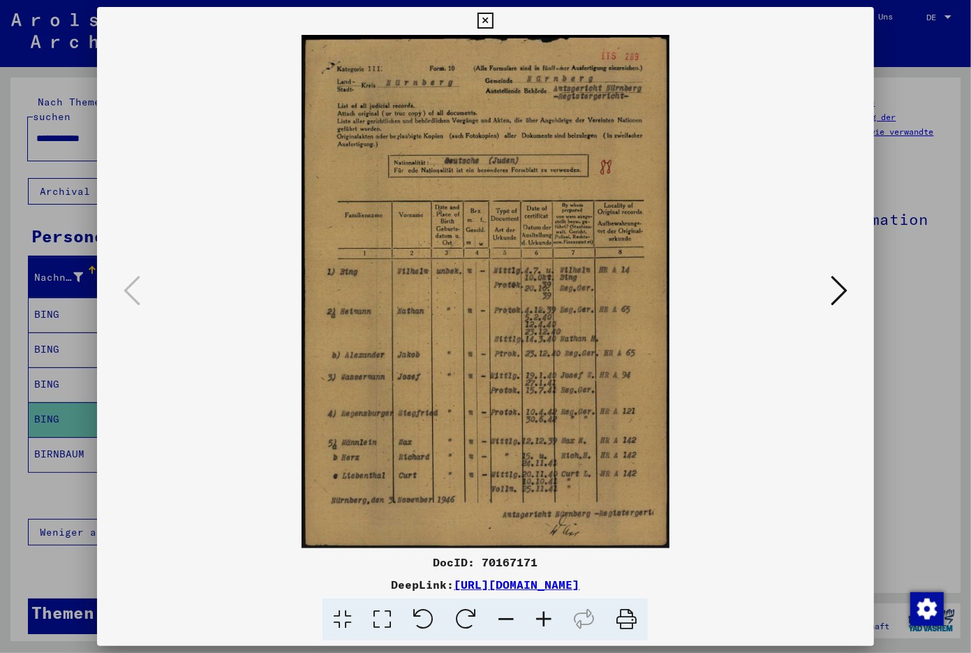
click at [542, 623] on icon at bounding box center [544, 619] width 38 height 43
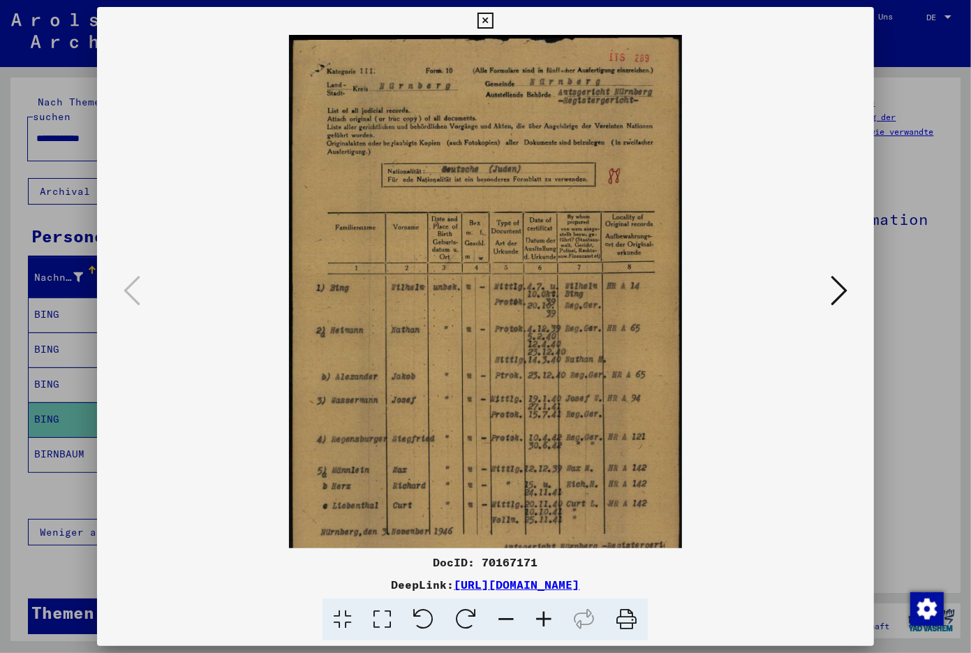
click at [542, 624] on icon at bounding box center [544, 619] width 38 height 43
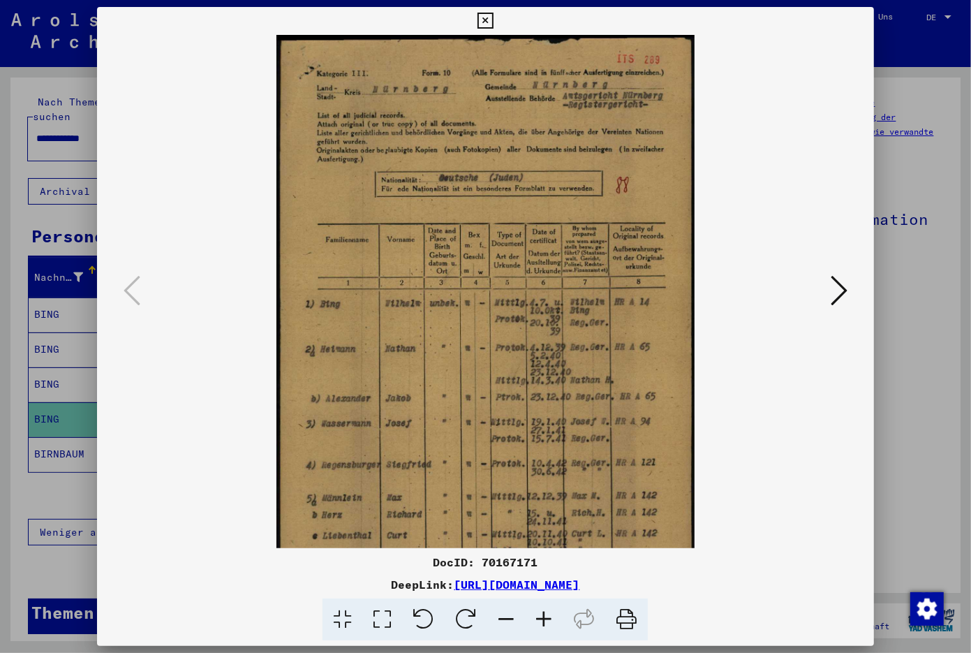
click at [542, 624] on icon at bounding box center [544, 619] width 38 height 43
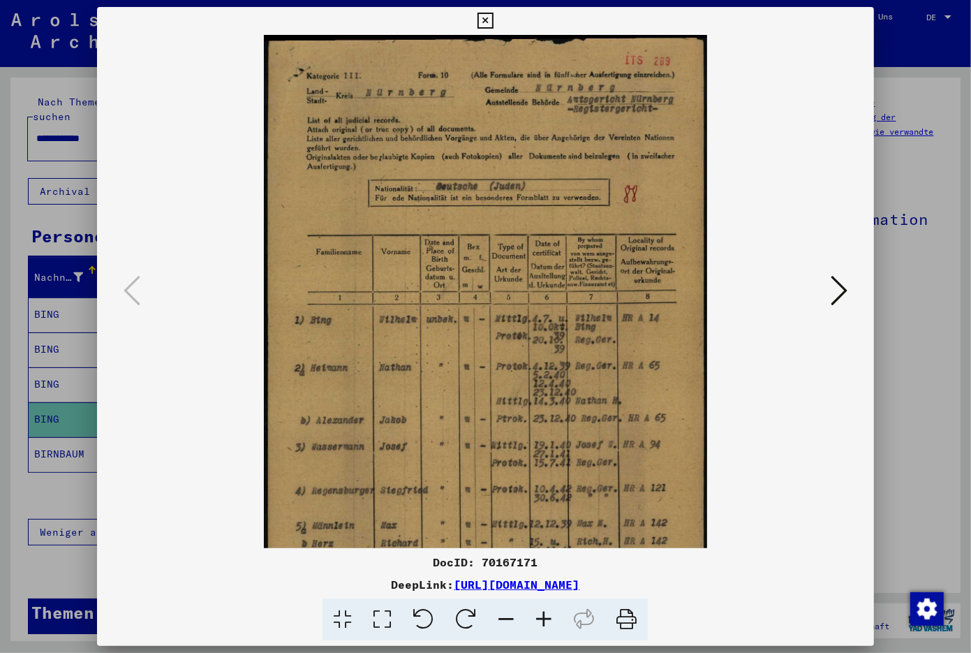
click at [542, 624] on icon at bounding box center [544, 619] width 38 height 43
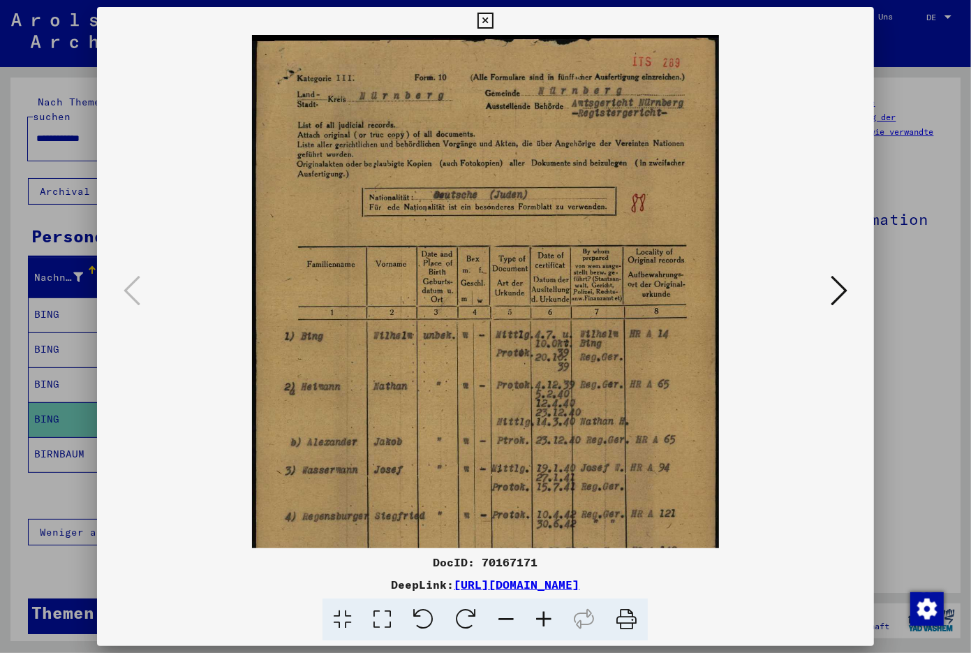
click at [543, 623] on icon at bounding box center [544, 619] width 38 height 43
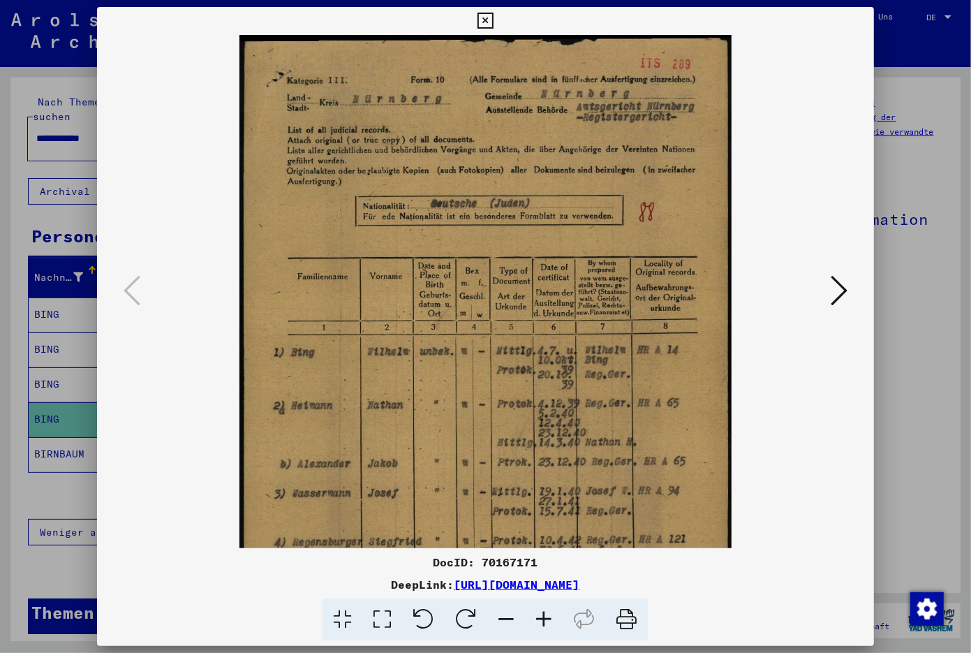
click at [498, 13] on button at bounding box center [485, 21] width 24 height 28
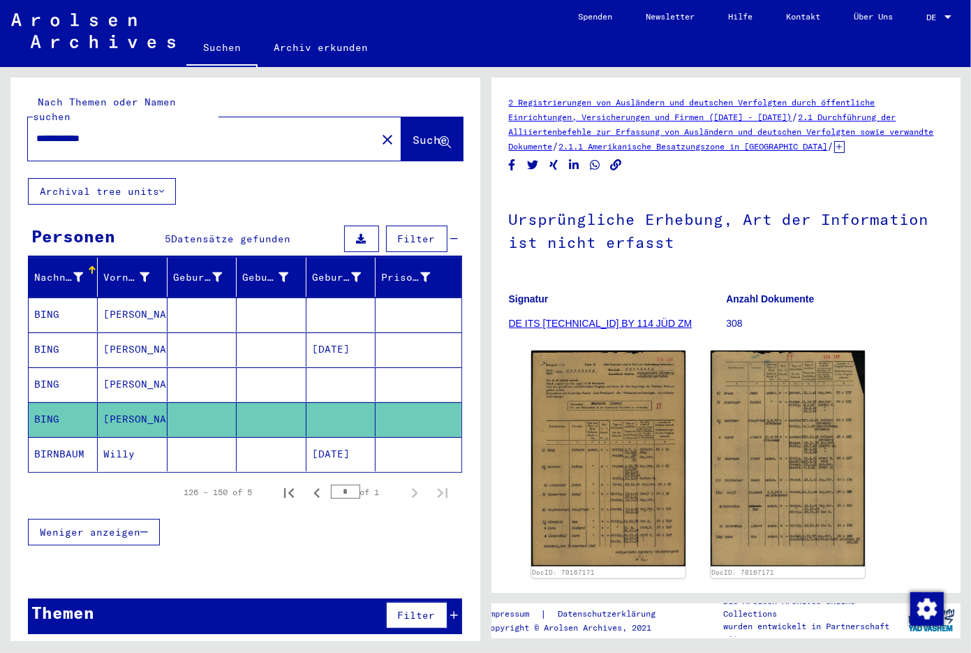
drag, startPoint x: 138, startPoint y: 125, endPoint x: 66, endPoint y: 119, distance: 72.8
click at [66, 131] on input "**********" at bounding box center [202, 138] width 332 height 15
type input "*********"
click at [413, 133] on span "Suche" at bounding box center [430, 140] width 35 height 14
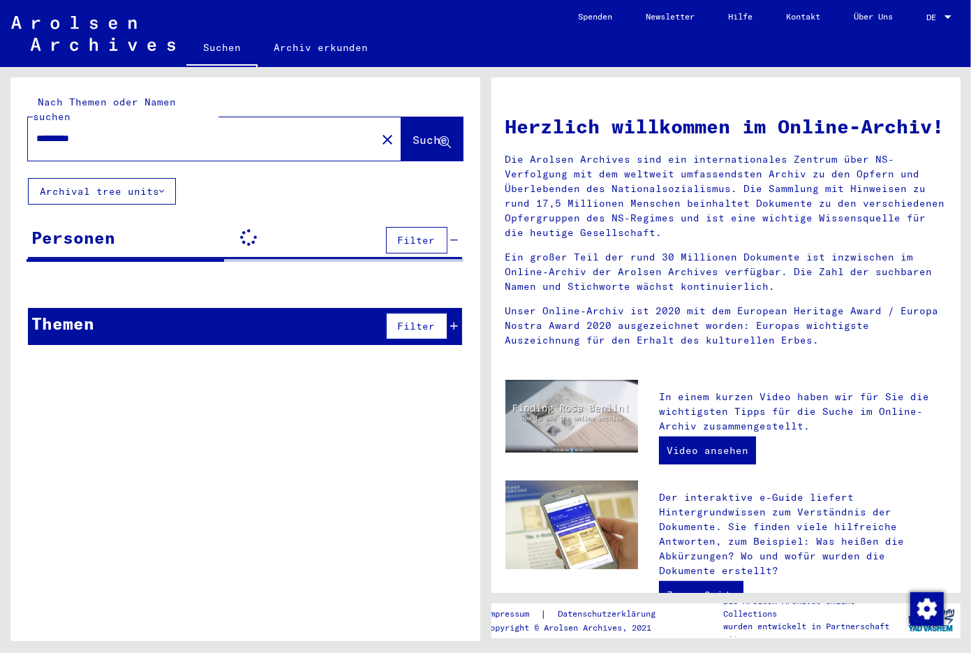
click at [418, 133] on span "Suche" at bounding box center [430, 140] width 35 height 14
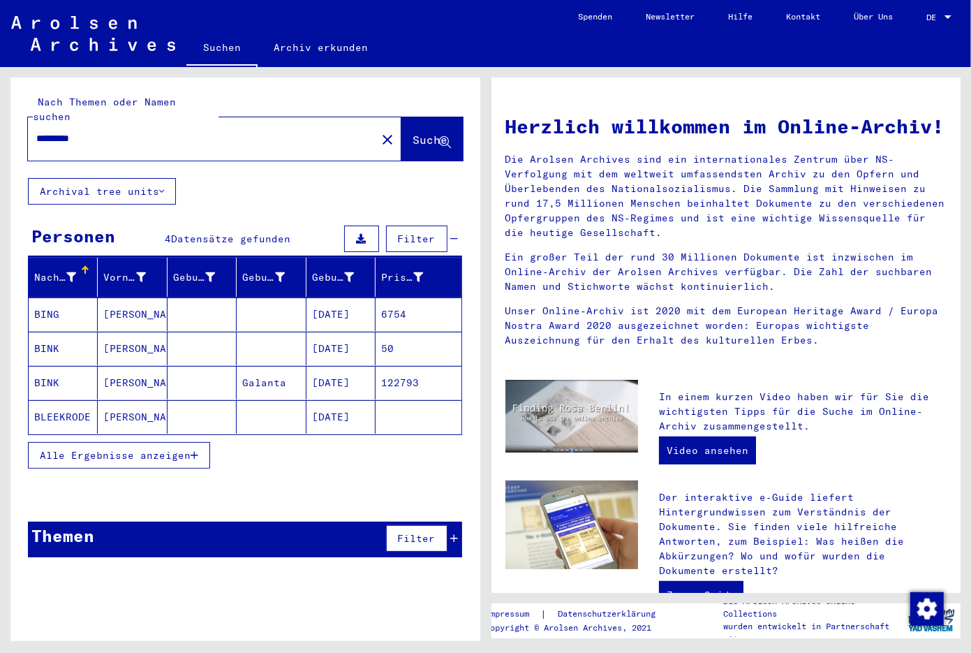
click at [153, 449] on span "Alle Ergebnisse anzeigen" at bounding box center [115, 455] width 151 height 13
